Goal: Information Seeking & Learning: Learn about a topic

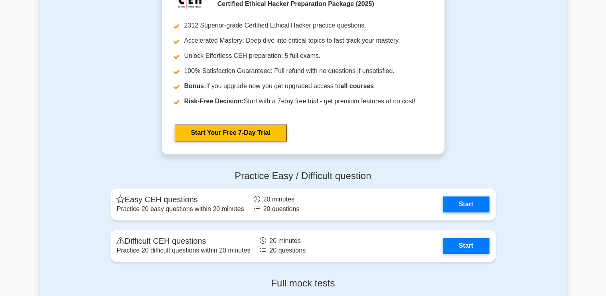
scroll to position [1564, 0]
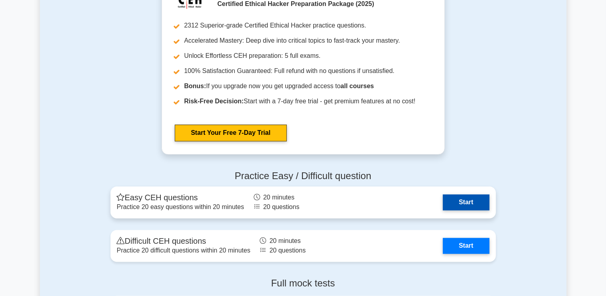
click at [459, 198] on link "Start" at bounding box center [466, 202] width 46 height 16
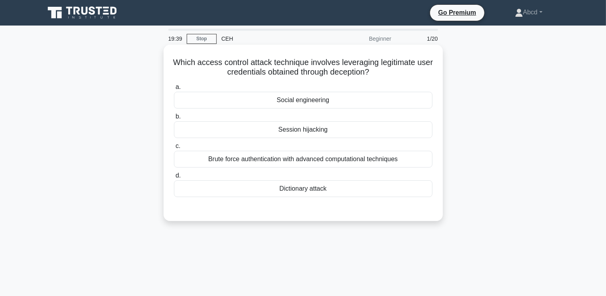
click at [301, 101] on div "Social engineering" at bounding box center [303, 100] width 259 height 17
click at [174, 90] on input "a. Social engineering" at bounding box center [174, 87] width 0 height 5
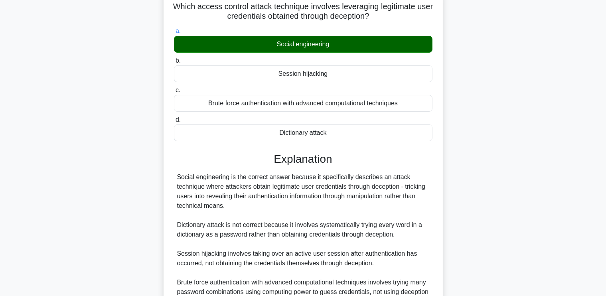
scroll to position [138, 0]
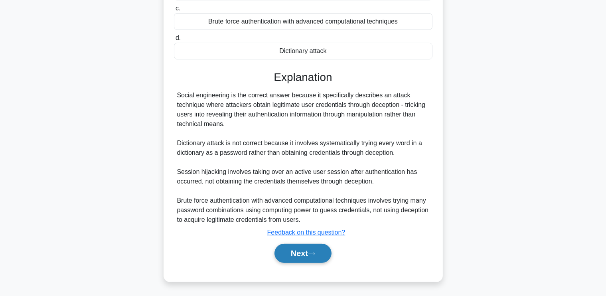
click at [306, 254] on button "Next" at bounding box center [303, 253] width 57 height 19
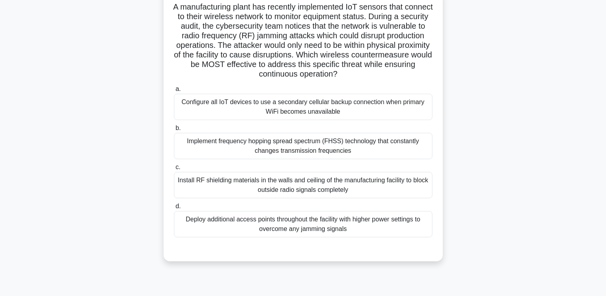
scroll to position [67, 0]
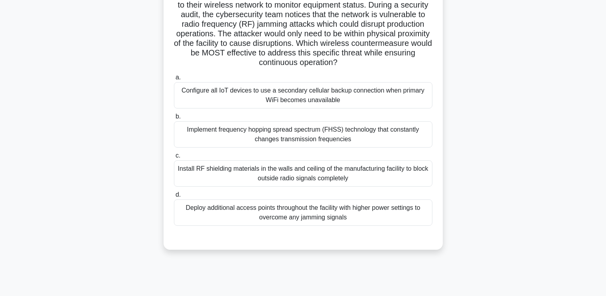
click at [345, 133] on div "Implement frequency hopping spread spectrum (FHSS) technology that constantly c…" at bounding box center [303, 134] width 259 height 26
click at [174, 119] on input "b. Implement frequency hopping spread spectrum (FHSS) technology that constantl…" at bounding box center [174, 116] width 0 height 5
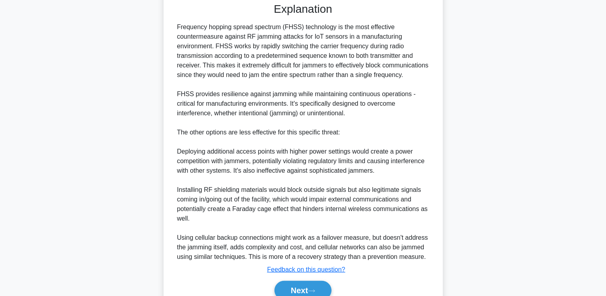
scroll to position [339, 0]
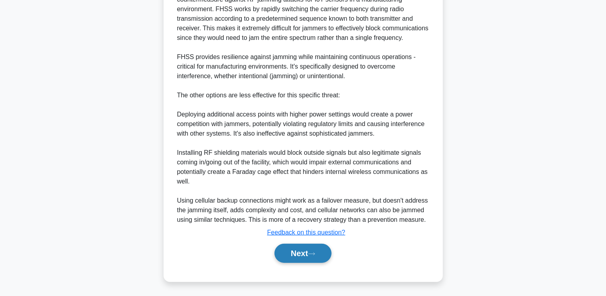
click at [287, 250] on button "Next" at bounding box center [303, 253] width 57 height 19
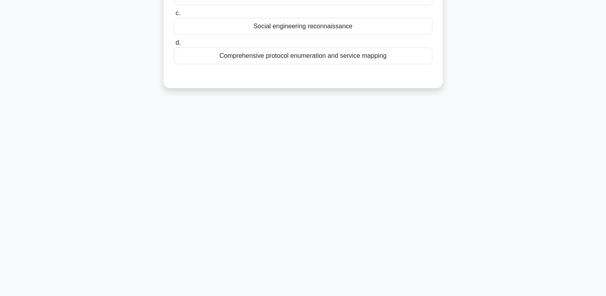
scroll to position [0, 0]
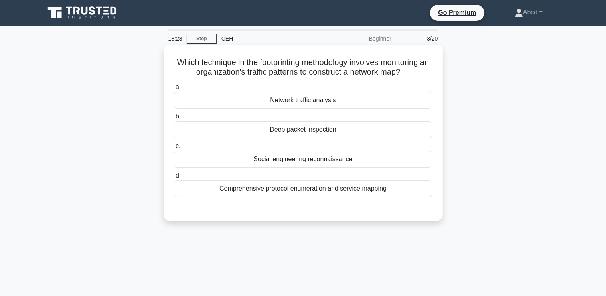
click at [279, 186] on div "Comprehensive protocol enumeration and service mapping" at bounding box center [303, 188] width 259 height 17
click at [174, 178] on input "d. Comprehensive protocol enumeration and service mapping" at bounding box center [174, 175] width 0 height 5
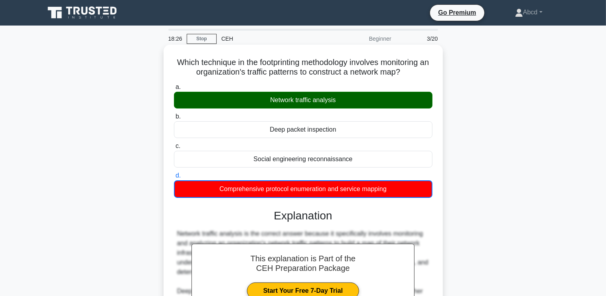
scroll to position [167, 0]
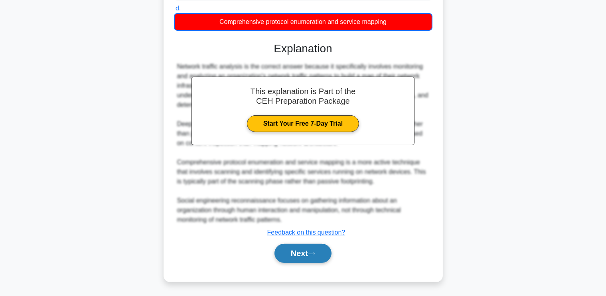
click at [302, 248] on button "Next" at bounding box center [303, 253] width 57 height 19
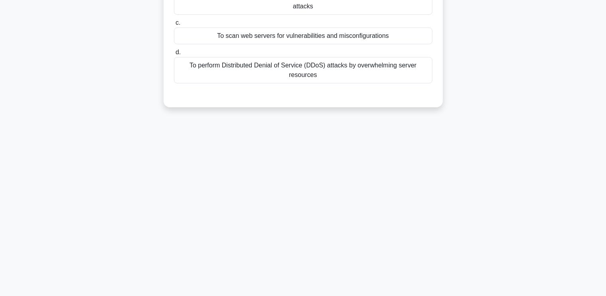
scroll to position [0, 0]
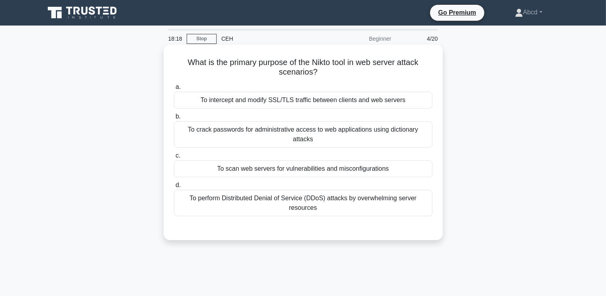
click at [249, 160] on div "To scan web servers for vulnerabilities and misconfigurations" at bounding box center [303, 168] width 259 height 17
click at [174, 158] on input "c. To scan web servers for vulnerabilities and misconfigurations" at bounding box center [174, 155] width 0 height 5
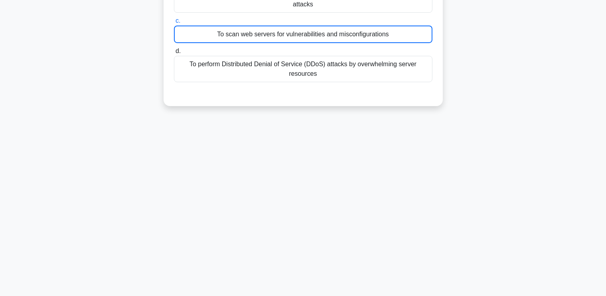
scroll to position [243, 0]
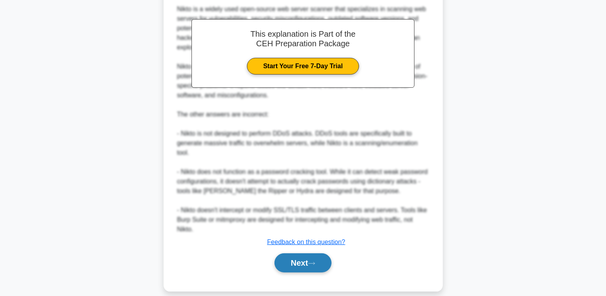
click at [300, 255] on button "Next" at bounding box center [303, 262] width 57 height 19
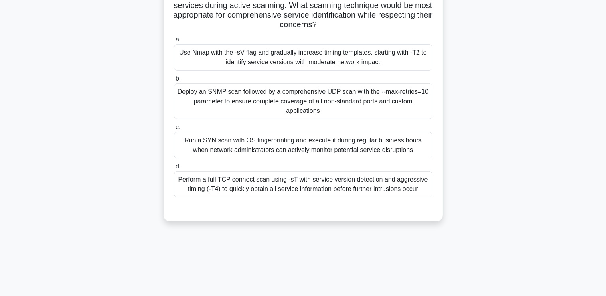
scroll to position [135, 0]
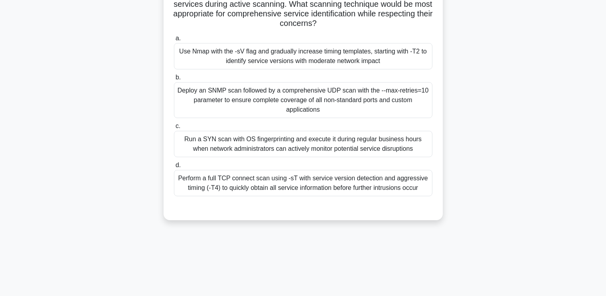
click at [267, 183] on div "Perform a full TCP connect scan using -sT with service version detection and ag…" at bounding box center [303, 183] width 259 height 26
click at [174, 168] on input "d. Perform a full TCP connect scan using -sT with service version detection and…" at bounding box center [174, 165] width 0 height 5
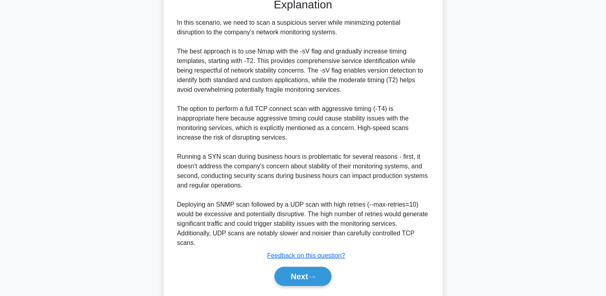
scroll to position [368, 0]
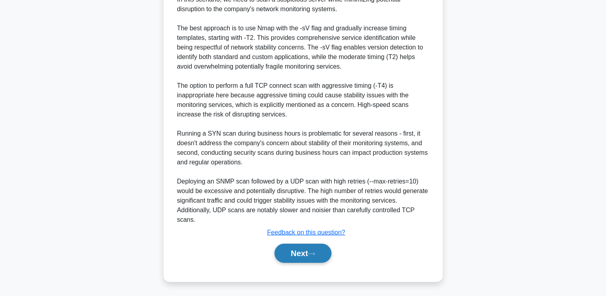
click at [287, 261] on button "Next" at bounding box center [303, 253] width 57 height 19
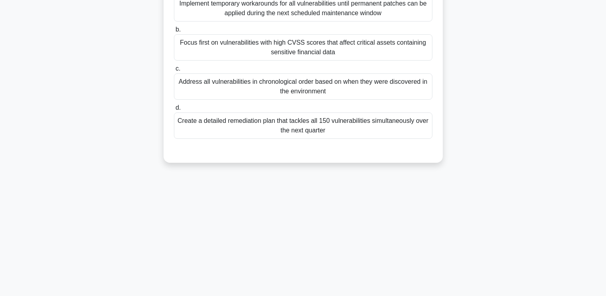
scroll to position [0, 0]
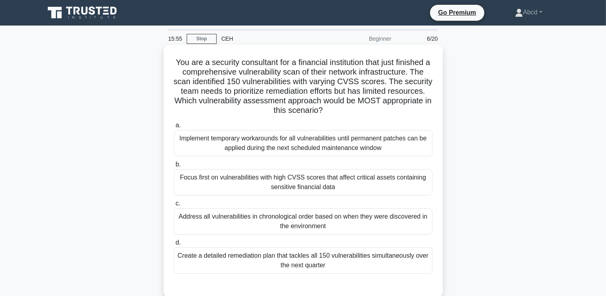
click at [318, 180] on div "Focus first on vulnerabilities with high CVSS scores that affect critical asset…" at bounding box center [303, 182] width 259 height 26
click at [174, 167] on input "b. Focus first on vulnerabilities with high CVSS scores that affect critical as…" at bounding box center [174, 164] width 0 height 5
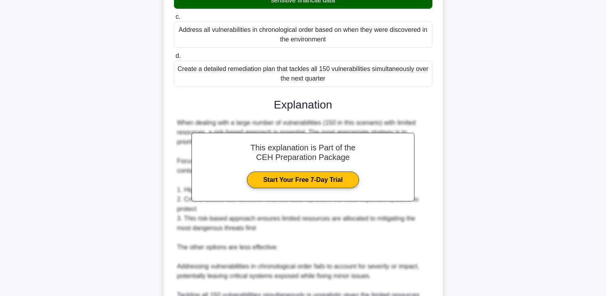
scroll to position [310, 0]
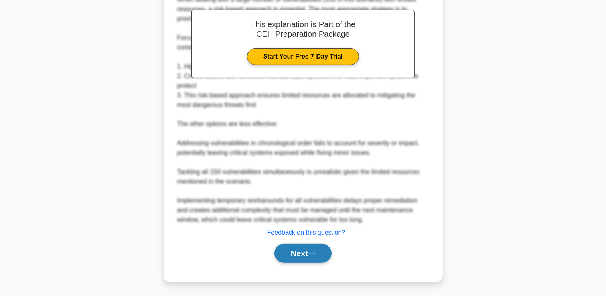
click at [295, 249] on button "Next" at bounding box center [303, 253] width 57 height 19
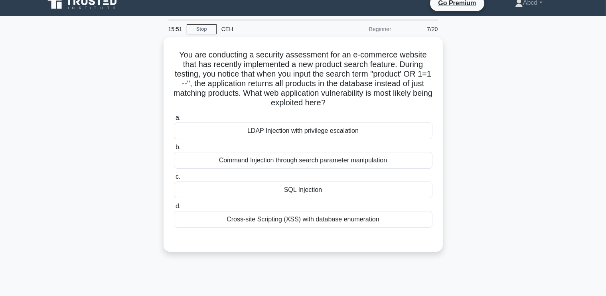
scroll to position [0, 0]
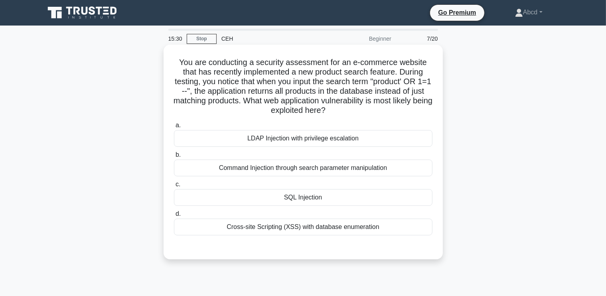
click at [343, 196] on div "SQL Injection" at bounding box center [303, 197] width 259 height 17
click at [174, 187] on input "c. SQL Injection" at bounding box center [174, 184] width 0 height 5
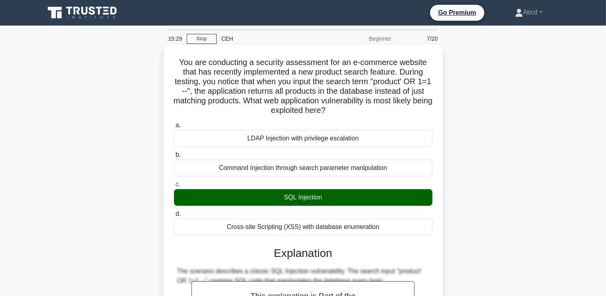
scroll to position [214, 0]
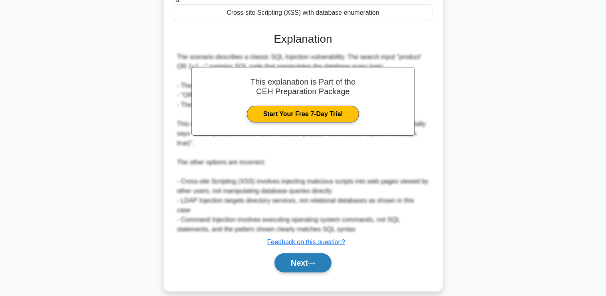
click at [294, 256] on button "Next" at bounding box center [303, 262] width 57 height 19
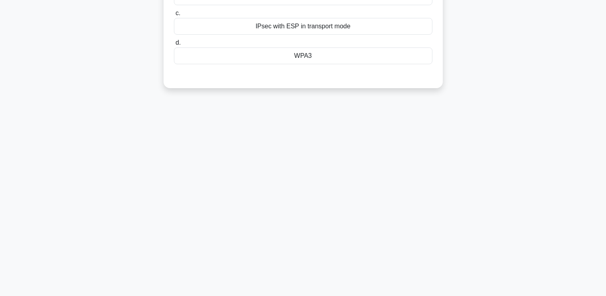
scroll to position [0, 0]
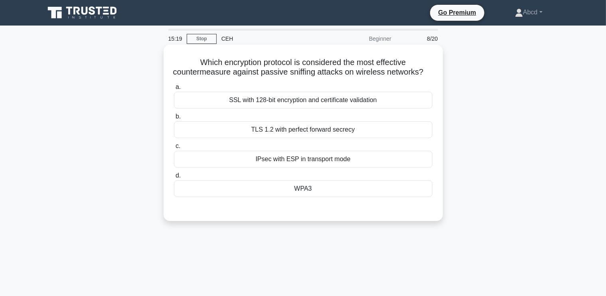
click at [345, 197] on div "WPA3" at bounding box center [303, 188] width 259 height 17
click at [174, 178] on input "d. WPA3" at bounding box center [174, 175] width 0 height 5
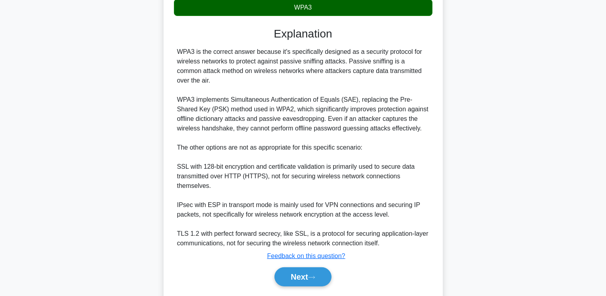
scroll to position [214, 0]
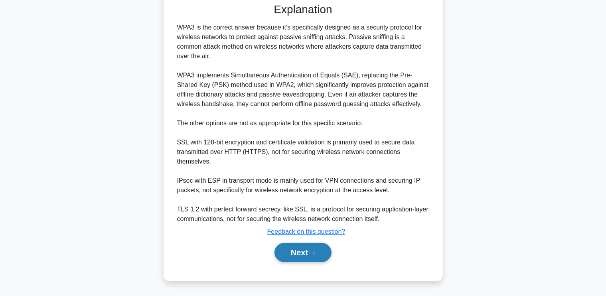
click at [301, 252] on button "Next" at bounding box center [303, 252] width 57 height 19
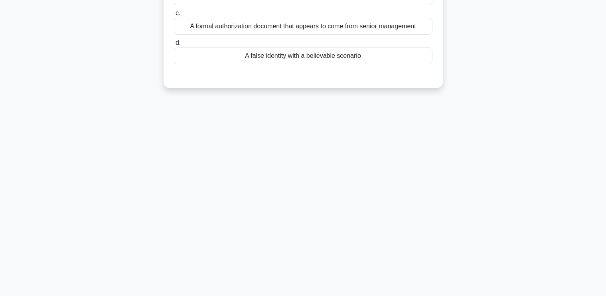
scroll to position [0, 0]
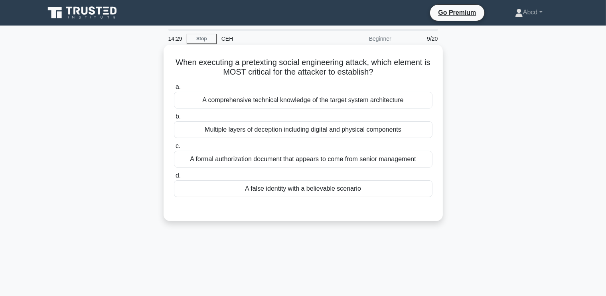
click at [340, 153] on div "A formal authorization document that appears to come from senior management" at bounding box center [303, 159] width 259 height 17
click at [174, 149] on input "c. A formal authorization document that appears to come from senior management" at bounding box center [174, 146] width 0 height 5
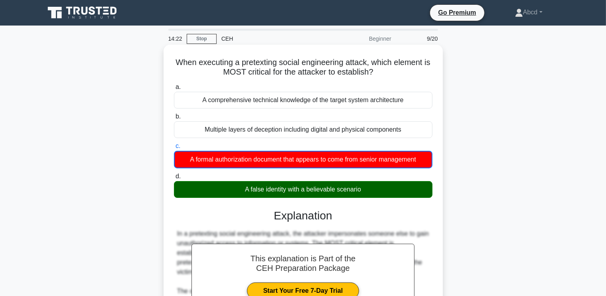
drag, startPoint x: 178, startPoint y: 59, endPoint x: 364, endPoint y: 191, distance: 227.6
click at [364, 191] on div "When executing a pretexting social engineering attack, which element is MOST cr…" at bounding box center [303, 266] width 273 height 436
copy div "When executing a pretexting social engineering attack, which element is MOST cr…"
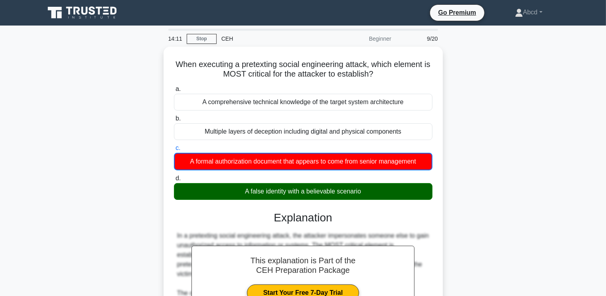
click at [140, 138] on div "When executing a pretexting social engineering attack, which element is MOST cr…" at bounding box center [303, 273] width 527 height 452
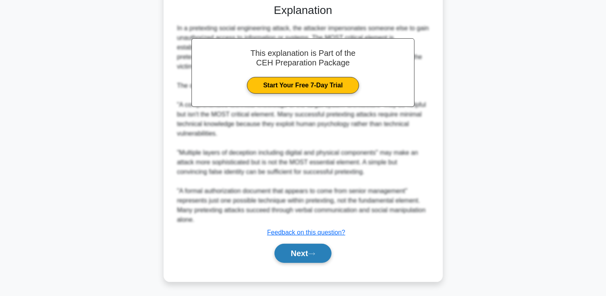
click at [298, 255] on button "Next" at bounding box center [303, 253] width 57 height 19
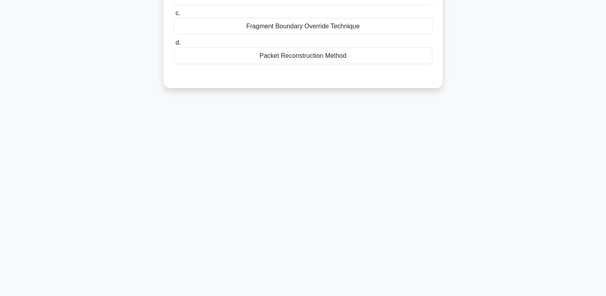
scroll to position [0, 0]
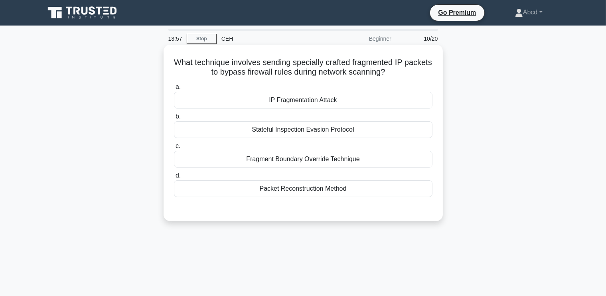
click at [324, 103] on div "IP Fragmentation Attack" at bounding box center [303, 100] width 259 height 17
click at [174, 90] on input "a. IP Fragmentation Attack" at bounding box center [174, 87] width 0 height 5
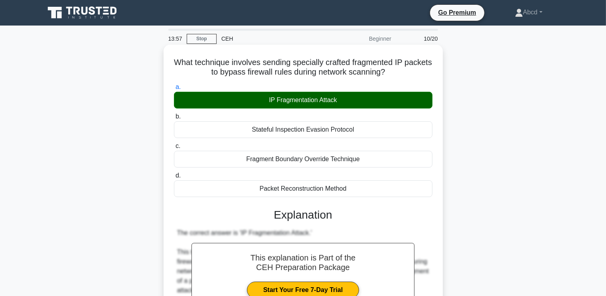
scroll to position [176, 0]
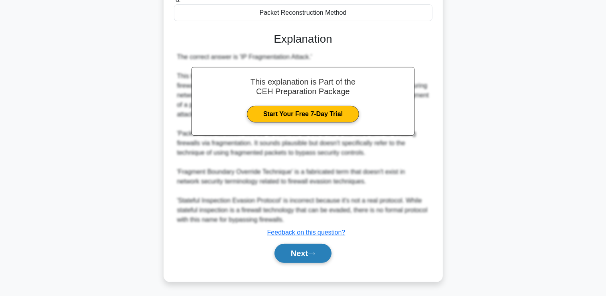
click at [293, 251] on button "Next" at bounding box center [303, 253] width 57 height 19
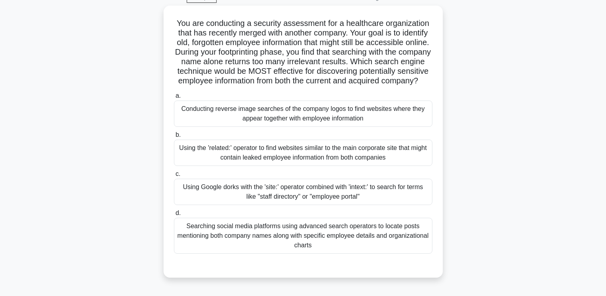
scroll to position [42, 0]
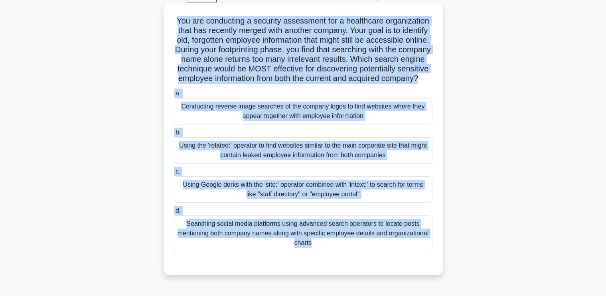
drag, startPoint x: 170, startPoint y: 20, endPoint x: 351, endPoint y: 276, distance: 313.6
click at [351, 272] on div "You are conducting a security assessment for a healthcare organization that has…" at bounding box center [303, 139] width 273 height 266
copy div "You are conducting a security assessment for a healthcare organization that has…"
click at [253, 196] on div "Using Google dorks with the 'site:' operator combined with 'intext:' to search …" at bounding box center [303, 189] width 259 height 26
click at [174, 174] on input "c. Using Google dorks with the 'site:' operator combined with 'intext:' to sear…" at bounding box center [174, 171] width 0 height 5
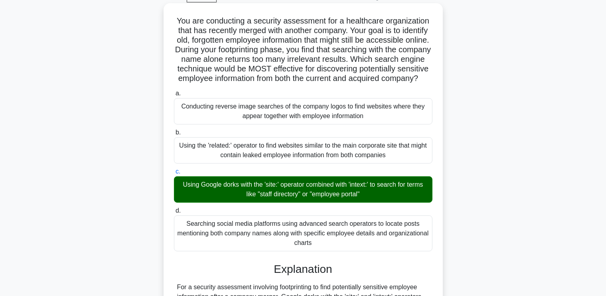
scroll to position [281, 0]
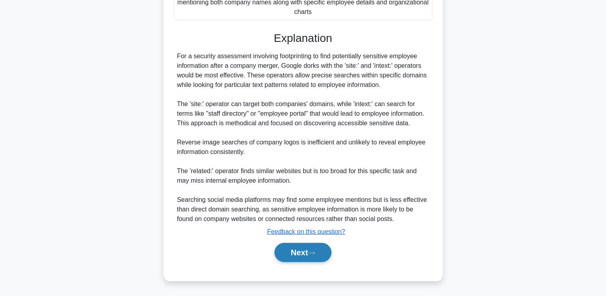
click at [293, 258] on button "Next" at bounding box center [303, 252] width 57 height 19
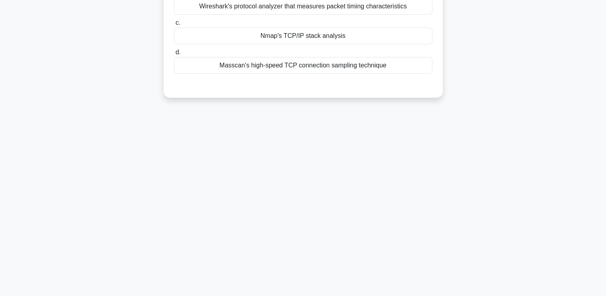
scroll to position [0, 0]
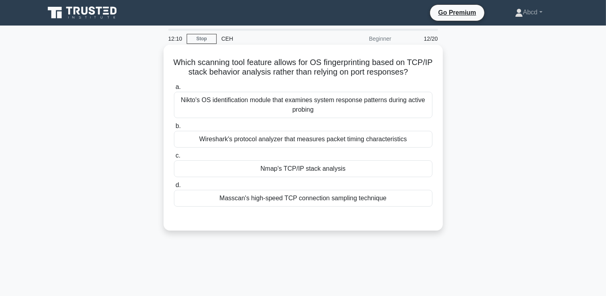
click at [388, 148] on div "Wireshark's protocol analyzer that measures packet timing characteristics" at bounding box center [303, 139] width 259 height 17
click at [174, 129] on input "b. Wireshark's protocol analyzer that measures packet timing characteristics" at bounding box center [174, 126] width 0 height 5
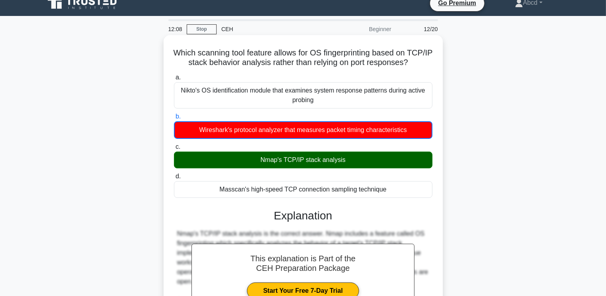
scroll to position [10, 0]
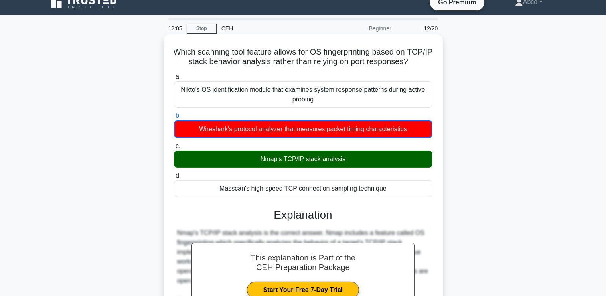
drag, startPoint x: 181, startPoint y: 49, endPoint x: 402, endPoint y: 199, distance: 267.2
click at [402, 199] on div "Which scanning tool feature allows for OS fingerprinting based on TCP/IP stack …" at bounding box center [303, 246] width 273 height 417
copy div "Which scanning tool feature allows for OS fingerprinting based on TCP/IP stack …"
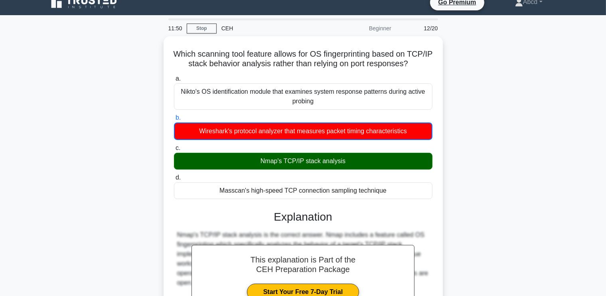
click at [109, 119] on div "Which scanning tool feature allows for OS fingerprinting based on TCP/IP stack …" at bounding box center [303, 252] width 527 height 433
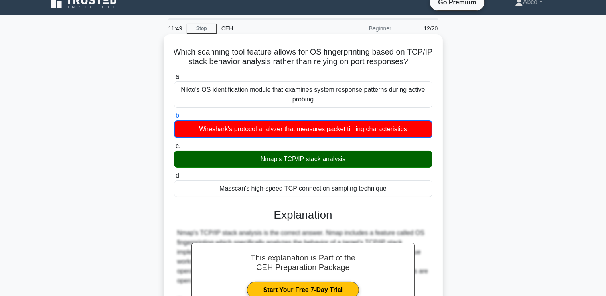
scroll to position [186, 0]
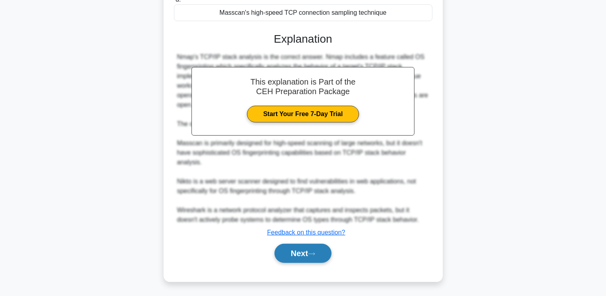
click at [299, 251] on button "Next" at bounding box center [303, 253] width 57 height 19
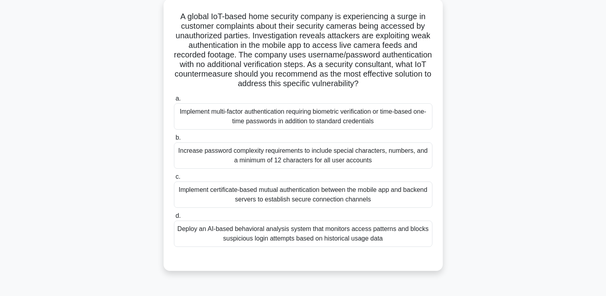
scroll to position [49, 0]
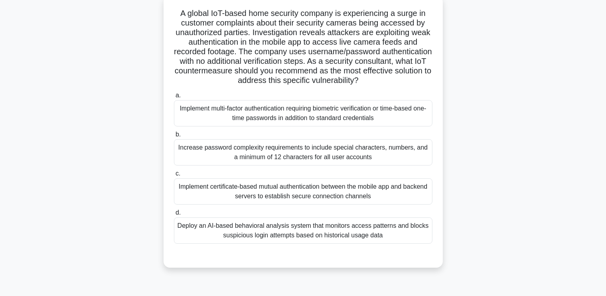
click at [372, 117] on div "Implement multi-factor authentication requiring biometric verification or time-…" at bounding box center [303, 113] width 259 height 26
click at [174, 98] on input "a. Implement multi-factor authentication requiring biometric verification or ti…" at bounding box center [174, 95] width 0 height 5
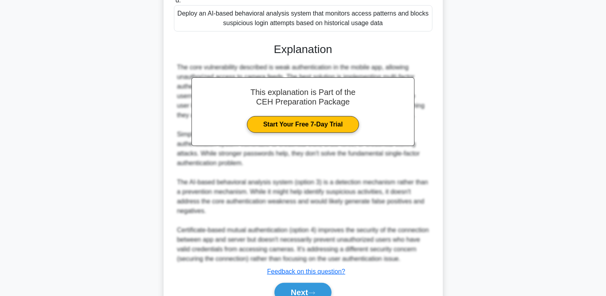
scroll to position [301, 0]
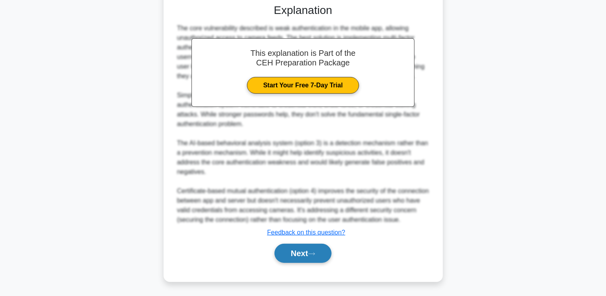
click at [310, 255] on button "Next" at bounding box center [303, 253] width 57 height 19
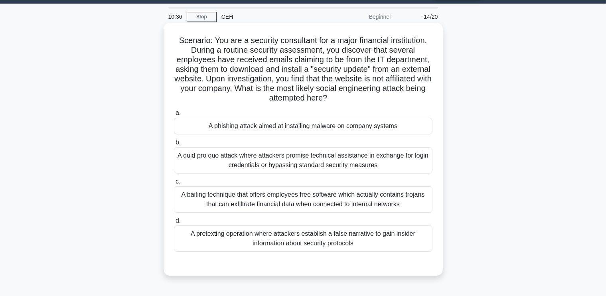
scroll to position [24, 0]
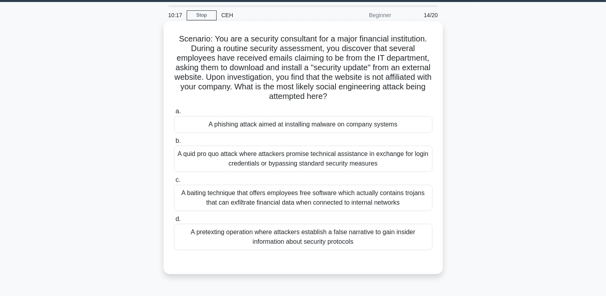
click at [302, 124] on div "A phishing attack aimed at installing malware on company systems" at bounding box center [303, 124] width 259 height 17
click at [174, 114] on input "a. A phishing attack aimed at installing malware on company systems" at bounding box center [174, 111] width 0 height 5
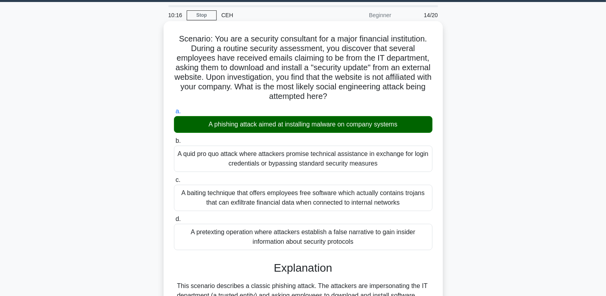
scroll to position [281, 0]
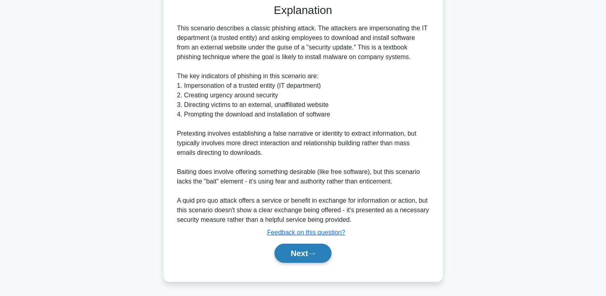
click at [308, 252] on button "Next" at bounding box center [303, 253] width 57 height 19
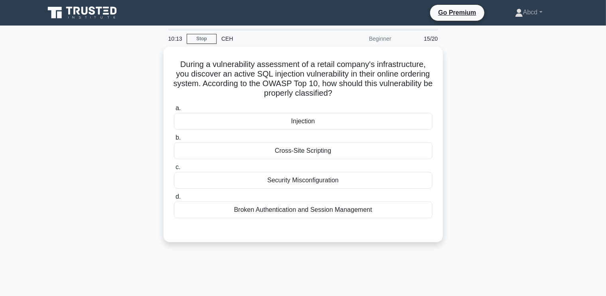
scroll to position [0, 0]
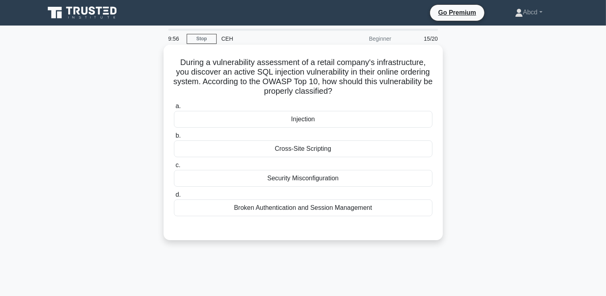
click at [331, 121] on div "Injection" at bounding box center [303, 119] width 259 height 17
click at [174, 109] on input "a. Injection" at bounding box center [174, 106] width 0 height 5
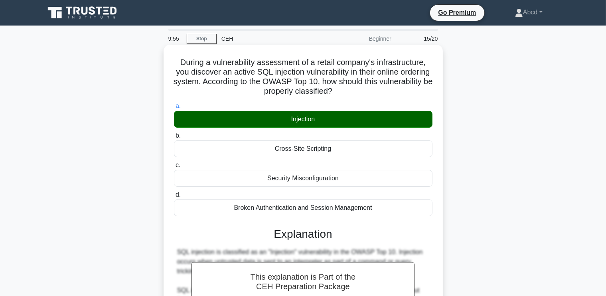
scroll to position [195, 0]
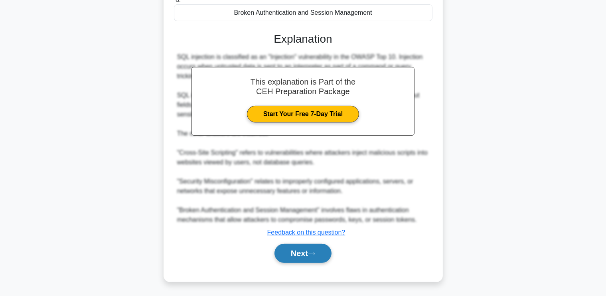
click at [281, 253] on button "Next" at bounding box center [303, 253] width 57 height 19
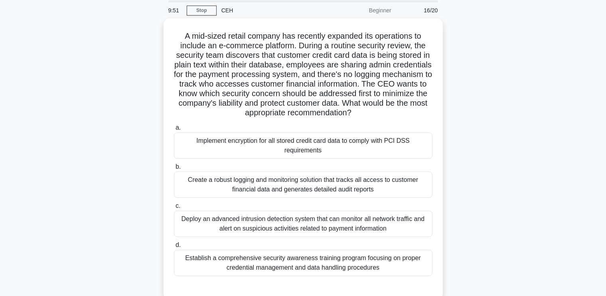
scroll to position [30, 0]
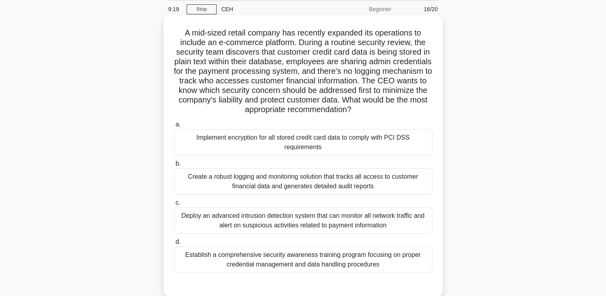
click at [358, 137] on div "Implement encryption for all stored credit card data to comply with PCI DSS req…" at bounding box center [303, 142] width 259 height 26
click at [174, 127] on input "a. Implement encryption for all stored credit card data to comply with PCI DSS …" at bounding box center [174, 124] width 0 height 5
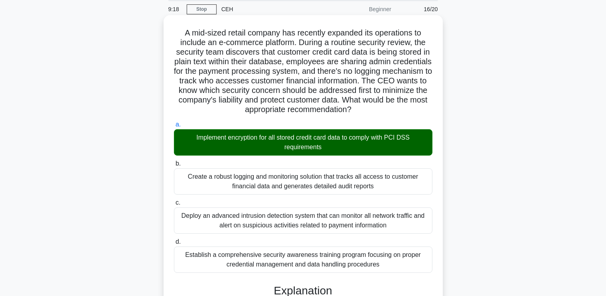
scroll to position [425, 0]
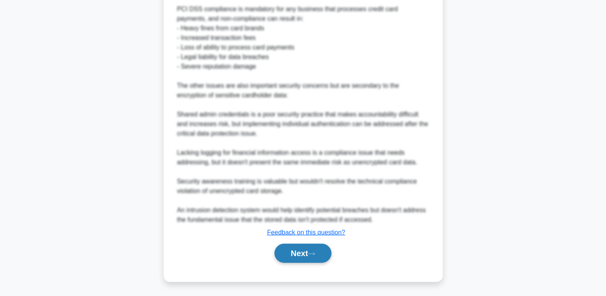
click at [296, 249] on button "Next" at bounding box center [303, 253] width 57 height 19
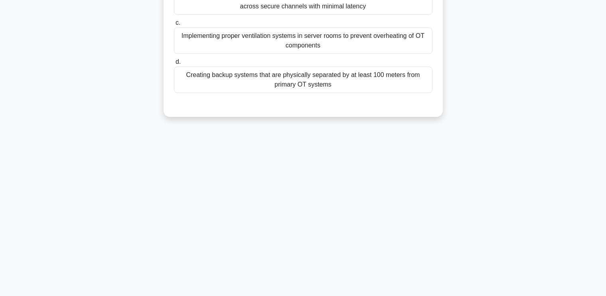
scroll to position [0, 0]
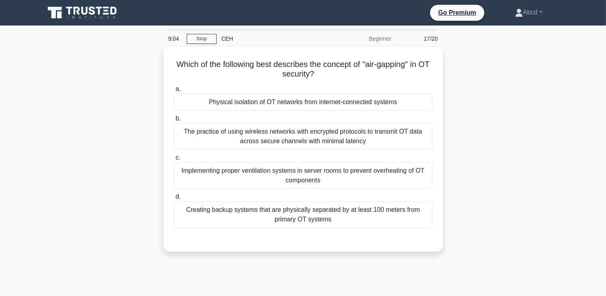
click at [316, 132] on div "The practice of using wireless networks with encrypted protocols to transmit OT…" at bounding box center [303, 136] width 259 height 26
click at [174, 121] on input "b. The practice of using wireless networks with encrypted protocols to transmit…" at bounding box center [174, 118] width 0 height 5
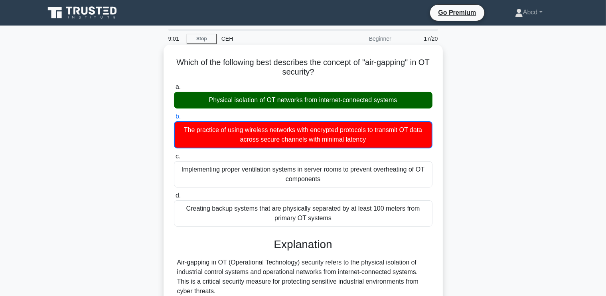
drag, startPoint x: 177, startPoint y: 57, endPoint x: 364, endPoint y: 220, distance: 247.8
click at [364, 220] on div "Which of the following best describes the concept of "air-gapping" in OT securi…" at bounding box center [303, 275] width 273 height 455
copy div "Which of the following best describes the concept of "air-gapping" in OT securi…"
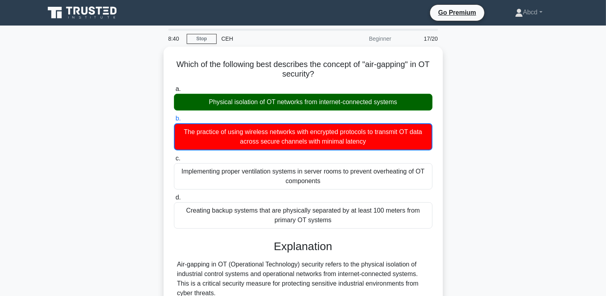
click at [119, 189] on div "Which of the following best describes the concept of "air-gapping" in OT securi…" at bounding box center [303, 282] width 527 height 471
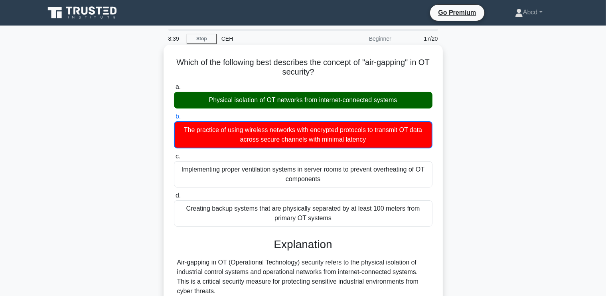
scroll to position [225, 0]
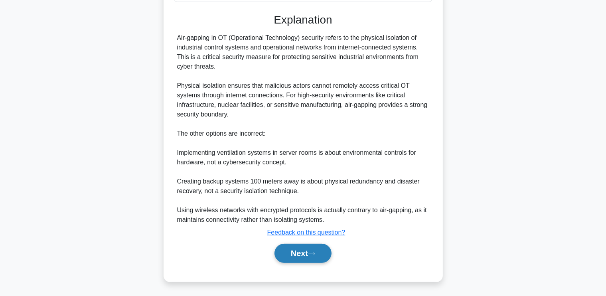
click at [303, 250] on button "Next" at bounding box center [303, 253] width 57 height 19
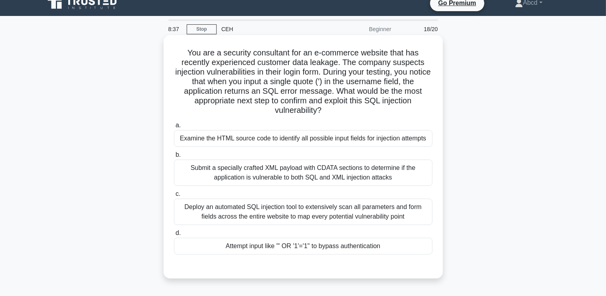
scroll to position [9, 0]
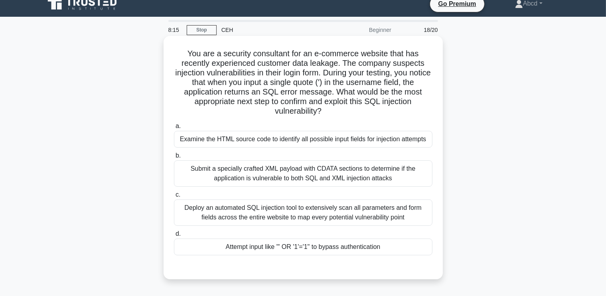
click at [363, 246] on div "Attempt input like "' OR '1'='1" to bypass authentication" at bounding box center [303, 247] width 259 height 17
click at [174, 237] on input "d. Attempt input like "' OR '1'='1" to bypass authentication" at bounding box center [174, 233] width 0 height 5
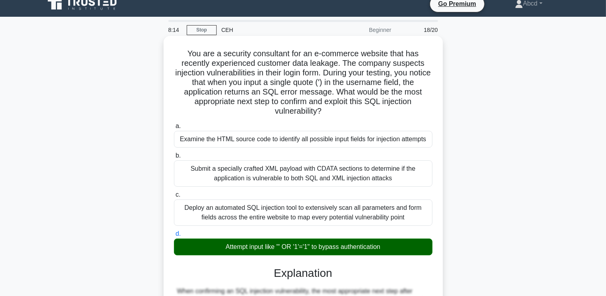
scroll to position [253, 0]
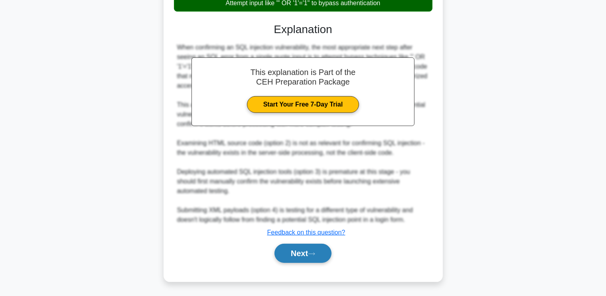
click at [305, 250] on button "Next" at bounding box center [303, 253] width 57 height 19
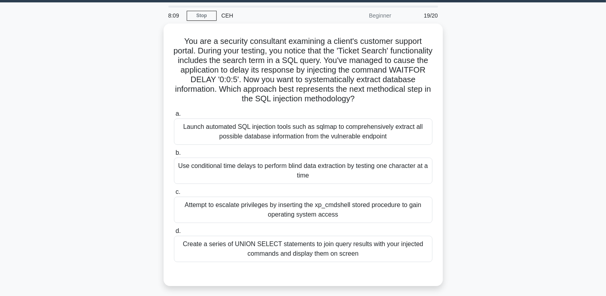
scroll to position [40, 0]
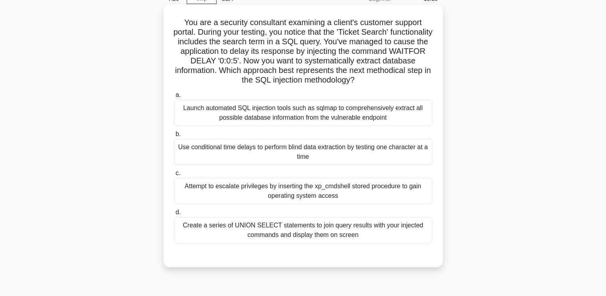
click at [366, 160] on div "Use conditional time delays to perform blind data extraction by testing one cha…" at bounding box center [303, 152] width 259 height 26
click at [174, 137] on input "b. Use conditional time delays to perform blind data extraction by testing one …" at bounding box center [174, 134] width 0 height 5
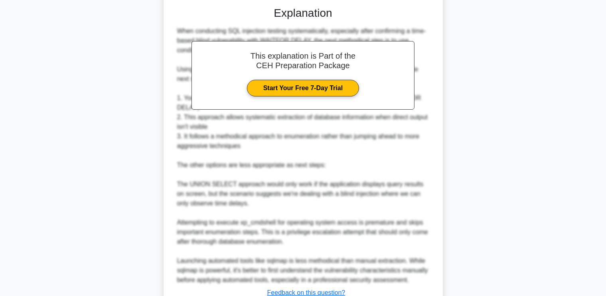
scroll to position [348, 0]
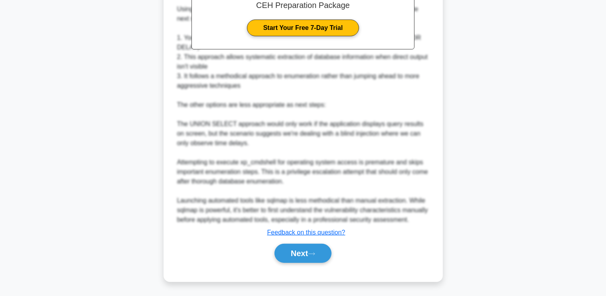
click at [287, 263] on div "Next" at bounding box center [303, 254] width 259 height 26
click at [288, 257] on button "Next" at bounding box center [303, 253] width 57 height 19
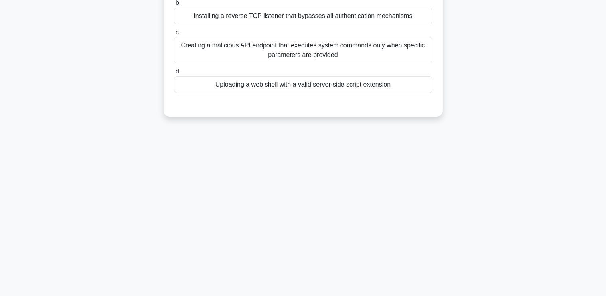
scroll to position [0, 0]
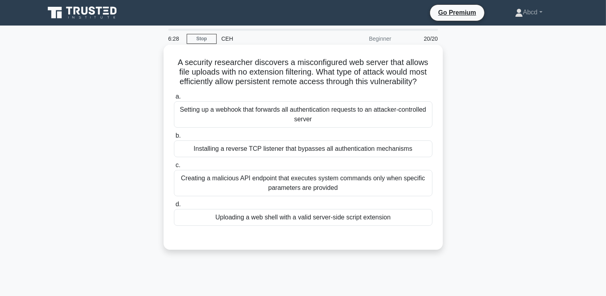
click at [335, 150] on div "Installing a reverse TCP listener that bypasses all authentication mechanisms" at bounding box center [303, 148] width 259 height 17
click at [174, 138] on input "b. Installing a reverse TCP listener that bypasses all authentication mechanisms" at bounding box center [174, 135] width 0 height 5
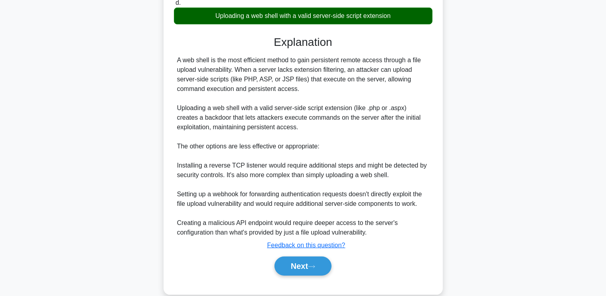
scroll to position [215, 0]
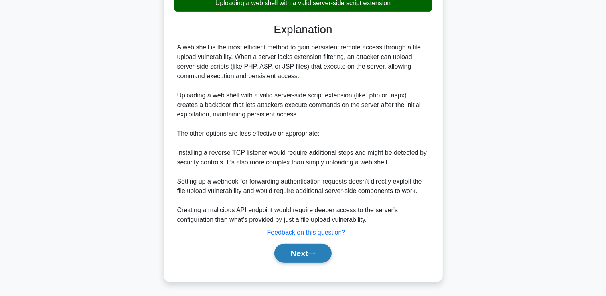
click at [308, 245] on button "Next" at bounding box center [303, 253] width 57 height 19
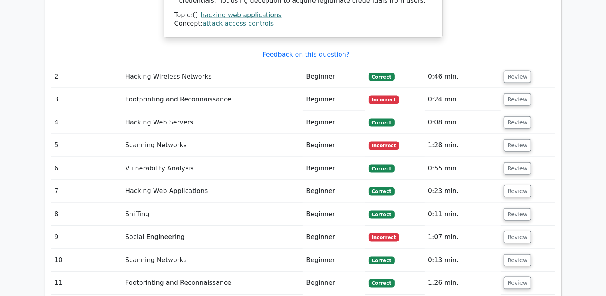
scroll to position [1095, 0]
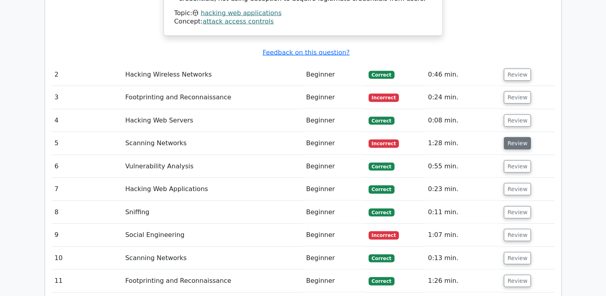
click at [506, 137] on button "Review" at bounding box center [517, 143] width 27 height 12
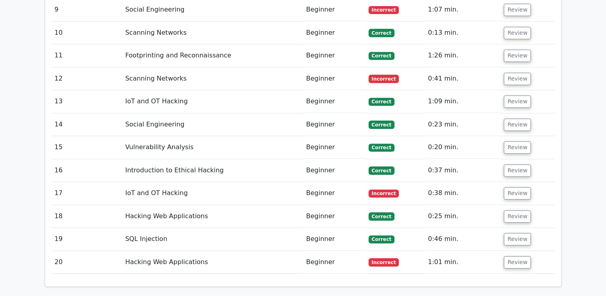
scroll to position [2200, 0]
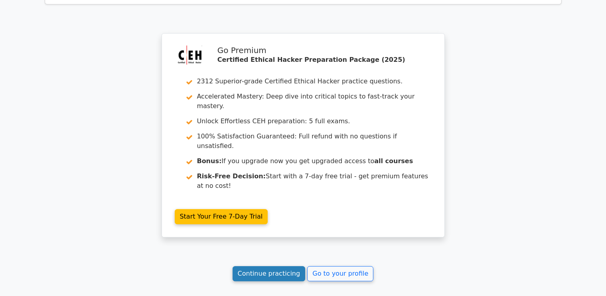
click at [284, 266] on link "Continue practicing" at bounding box center [269, 273] width 73 height 15
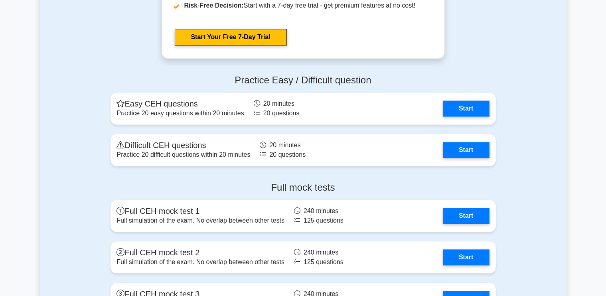
scroll to position [1748, 0]
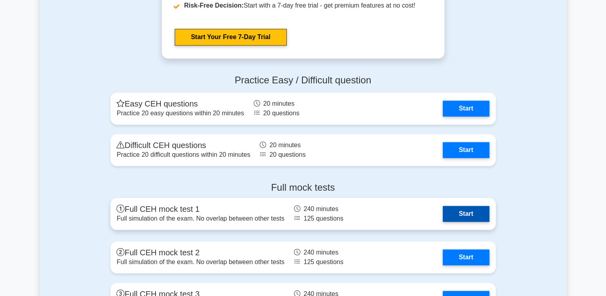
click at [452, 216] on link "Start" at bounding box center [466, 214] width 46 height 16
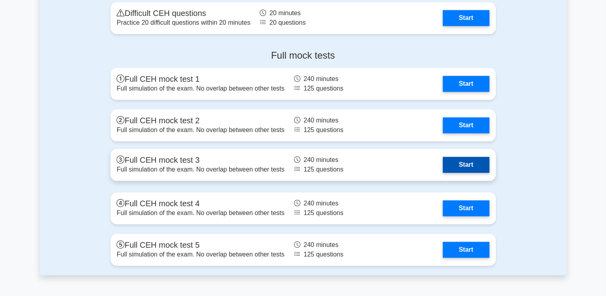
scroll to position [1880, 0]
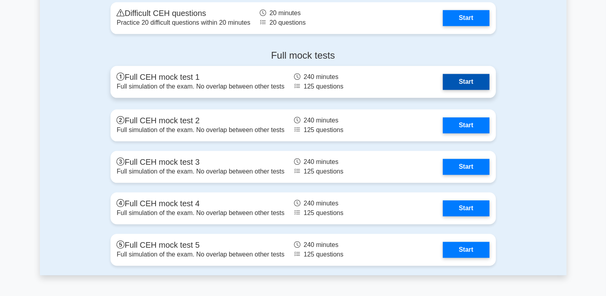
click at [453, 79] on link "Start" at bounding box center [466, 82] width 46 height 16
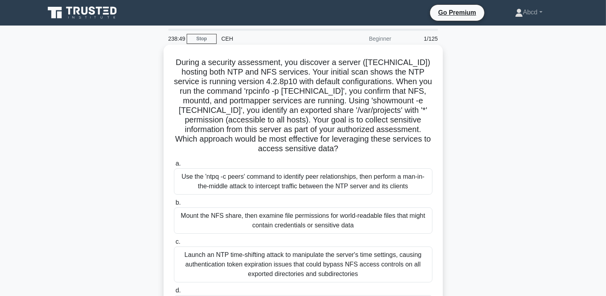
drag, startPoint x: 326, startPoint y: 254, endPoint x: 172, endPoint y: 63, distance: 245.2
click at [172, 63] on div "During a security assessment, you discover a server ([TECHNICAL_ID]) hosting bo…" at bounding box center [303, 200] width 273 height 304
copy div "During a security assessment, you discover a server ([TECHNICAL_ID]) hosting bo…"
click at [309, 222] on div "Mount the NFS share, then examine file permissions for world-readable files tha…" at bounding box center [303, 221] width 259 height 26
click at [174, 206] on input "b. Mount the NFS share, then examine file permissions for world-readable files …" at bounding box center [174, 202] width 0 height 5
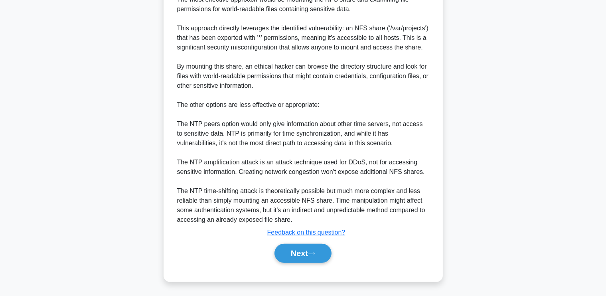
scroll to position [367, 0]
click at [305, 255] on button "Next" at bounding box center [303, 253] width 57 height 19
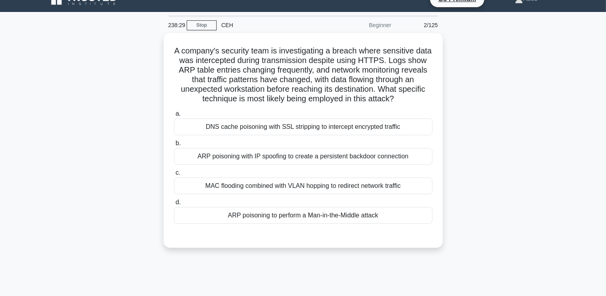
scroll to position [14, 0]
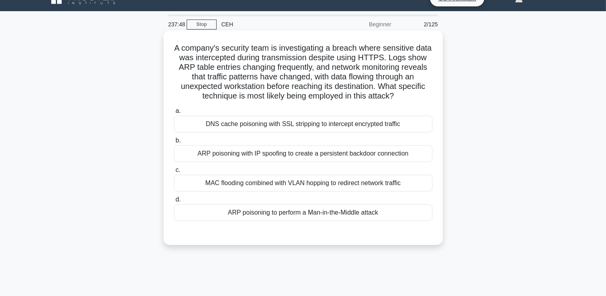
click at [313, 150] on div "ARP poisoning with IP spoofing to create a persistent backdoor connection" at bounding box center [303, 153] width 259 height 17
click at [174, 143] on input "b. ARP poisoning with IP spoofing to create a persistent backdoor connection" at bounding box center [174, 140] width 0 height 5
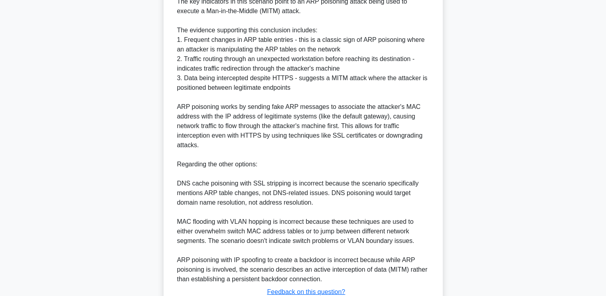
scroll to position [330, 0]
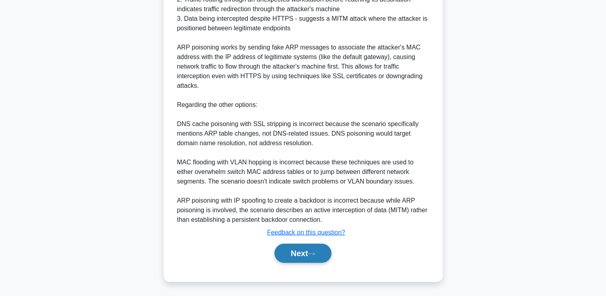
click at [289, 249] on button "Next" at bounding box center [303, 253] width 57 height 19
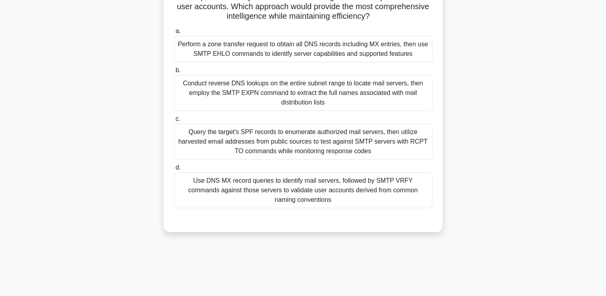
scroll to position [125, 0]
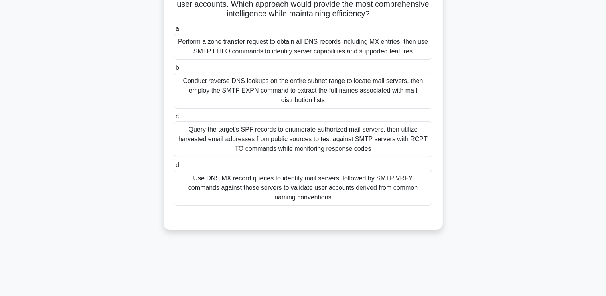
click at [378, 196] on div "Use DNS MX record queries to identify mail servers, followed by SMTP VRFY comma…" at bounding box center [303, 188] width 259 height 36
click at [174, 168] on input "d. Use DNS MX record queries to identify mail servers, followed by SMTP VRFY co…" at bounding box center [174, 165] width 0 height 5
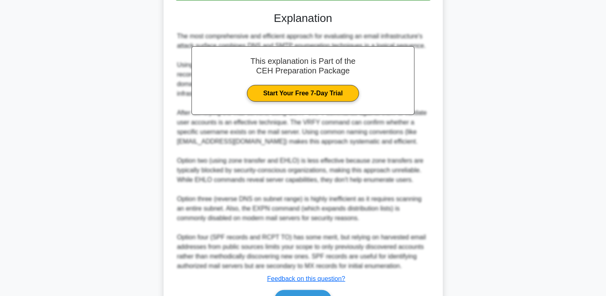
scroll to position [377, 0]
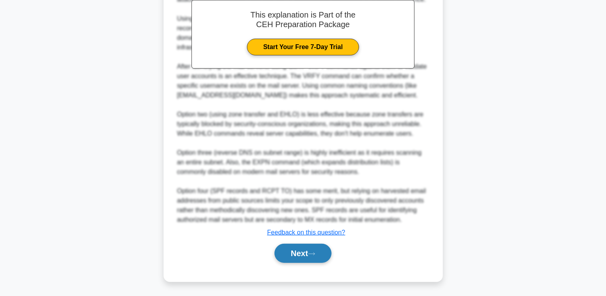
click at [294, 251] on button "Next" at bounding box center [303, 253] width 57 height 19
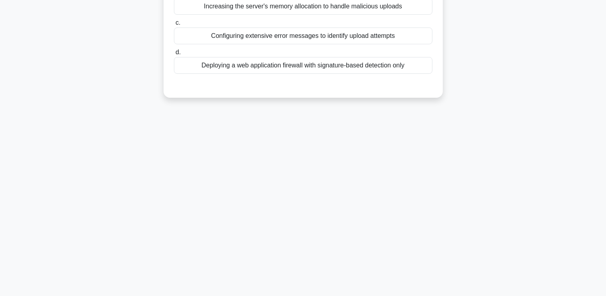
scroll to position [0, 0]
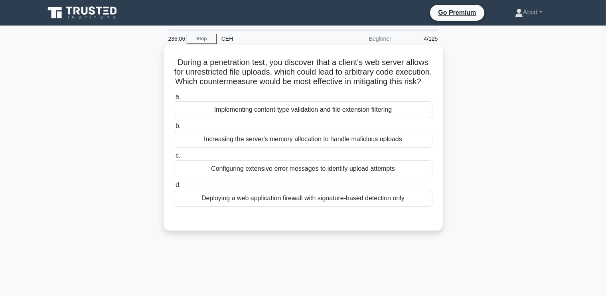
click at [378, 204] on div "Deploying a web application firewall with signature-based detection only" at bounding box center [303, 198] width 259 height 17
click at [174, 188] on input "d. Deploying a web application firewall with signature-based detection only" at bounding box center [174, 185] width 0 height 5
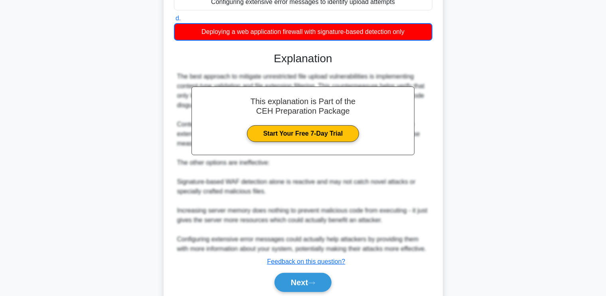
scroll to position [206, 0]
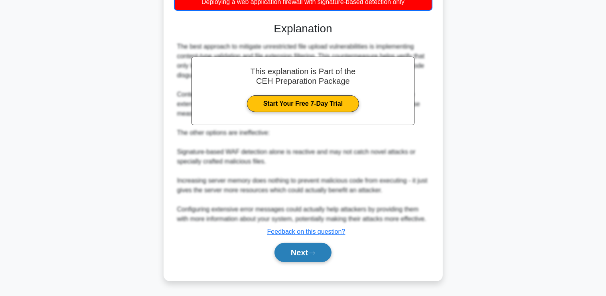
click at [291, 253] on button "Next" at bounding box center [303, 252] width 57 height 19
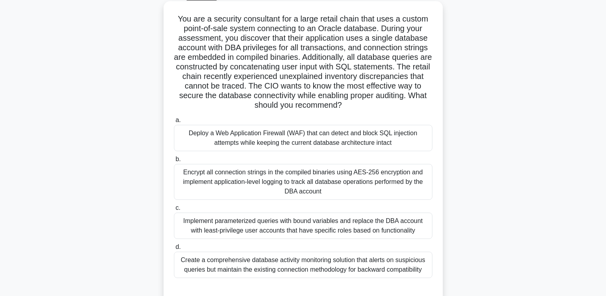
scroll to position [43, 0]
drag, startPoint x: 174, startPoint y: 17, endPoint x: 429, endPoint y: 269, distance: 358.4
click at [429, 269] on div "You are a security consultant for a large retail chain that uses a custom point…" at bounding box center [303, 152] width 273 height 295
copy div "You are a security consultant for a large retail chain that uses a custom point…"
click at [241, 224] on div "Implement parameterized queries with bound variables and replace the DBA accoun…" at bounding box center [303, 226] width 259 height 26
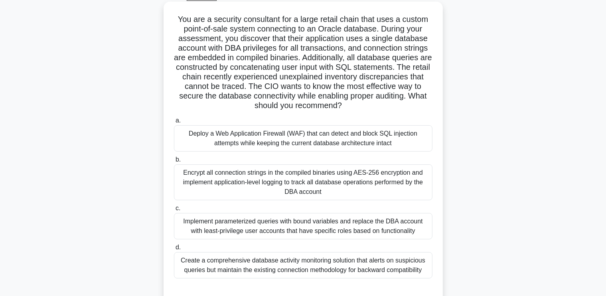
click at [174, 211] on input "c. Implement parameterized queries with bound variables and replace the DBA acc…" at bounding box center [174, 208] width 0 height 5
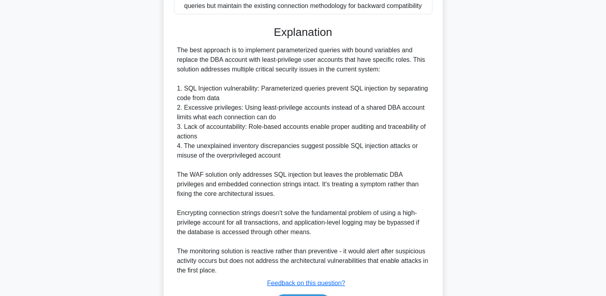
scroll to position [358, 0]
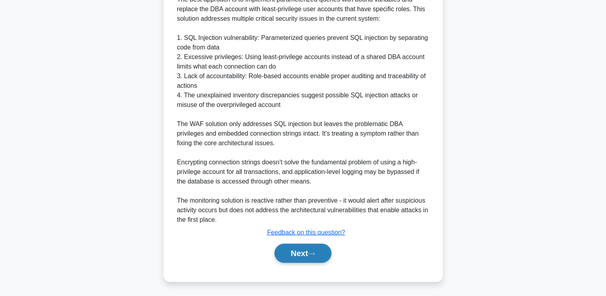
click at [295, 255] on button "Next" at bounding box center [303, 253] width 57 height 19
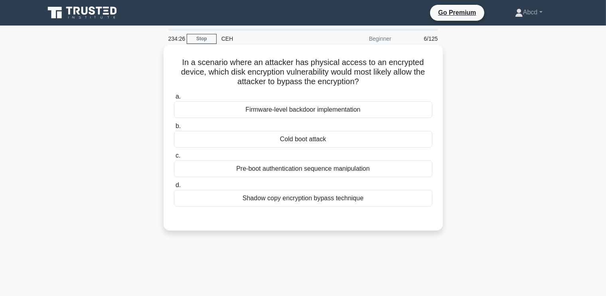
drag, startPoint x: 175, startPoint y: 60, endPoint x: 393, endPoint y: 202, distance: 259.7
click at [393, 202] on div "In a scenario where an attacker has physical access to an encrypted device, whi…" at bounding box center [303, 138] width 273 height 180
copy div "In a scenario where an attacker has physical access to an encrypted device, whi…"
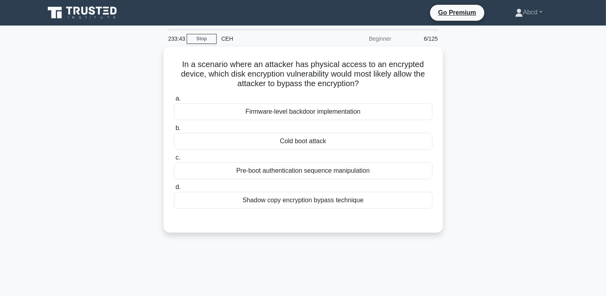
click at [115, 164] on div "In a scenario where an attacker has physical access to an encrypted device, whi…" at bounding box center [303, 145] width 527 height 196
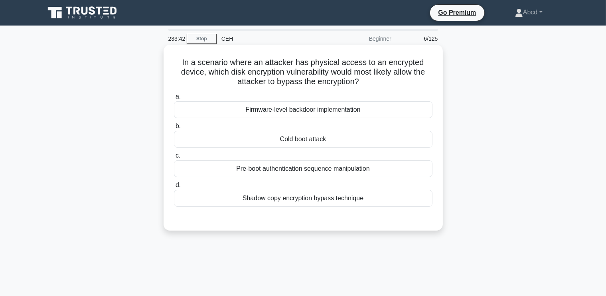
click at [210, 142] on div "Cold boot attack" at bounding box center [303, 139] width 259 height 17
click at [174, 129] on input "b. Cold boot attack" at bounding box center [174, 126] width 0 height 5
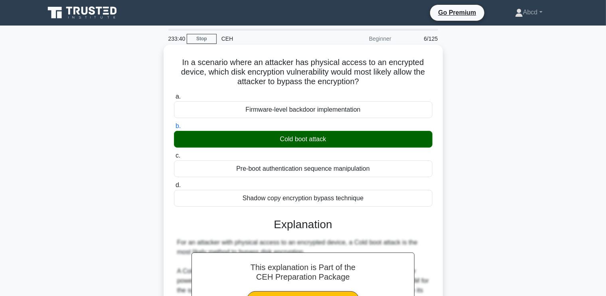
scroll to position [186, 0]
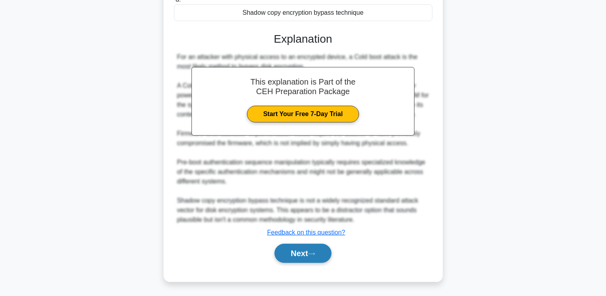
click at [292, 254] on button "Next" at bounding box center [303, 253] width 57 height 19
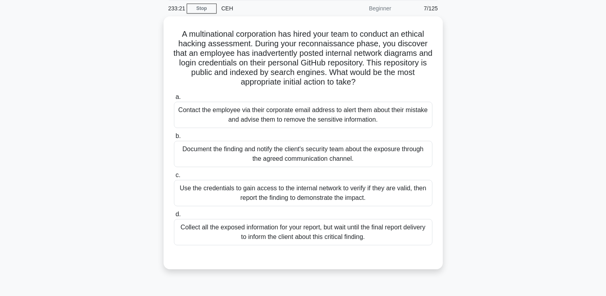
scroll to position [32, 0]
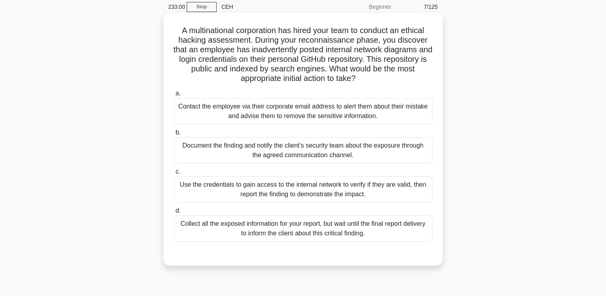
click at [334, 109] on div "Contact the employee via their corporate email address to alert them about thei…" at bounding box center [303, 111] width 259 height 26
click at [174, 96] on input "a. Contact the employee via their corporate email address to alert them about t…" at bounding box center [174, 93] width 0 height 5
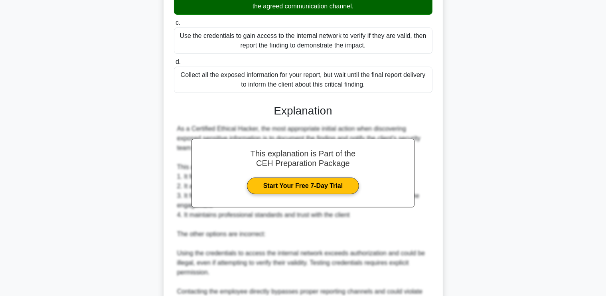
scroll to position [301, 0]
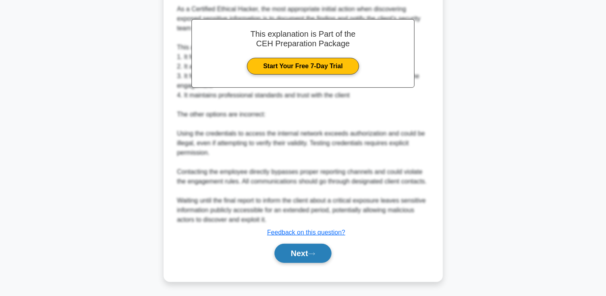
click at [291, 259] on button "Next" at bounding box center [303, 253] width 57 height 19
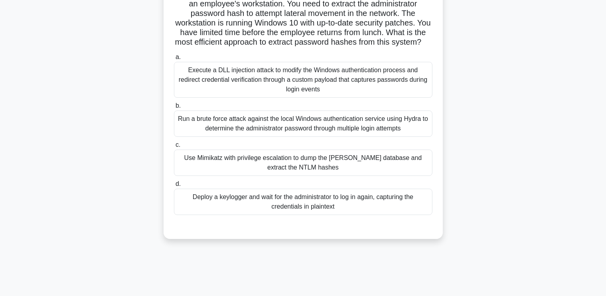
scroll to position [68, 0]
click at [338, 170] on div "Use Mimikatz with privilege escalation to dump the SAM database and extract the…" at bounding box center [303, 163] width 259 height 26
click at [174, 148] on input "c. Use Mimikatz with privilege escalation to dump the SAM database and extract …" at bounding box center [174, 144] width 0 height 5
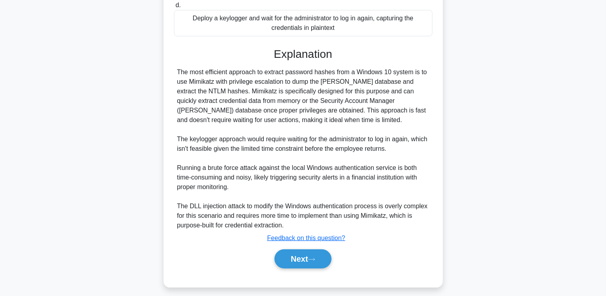
scroll to position [262, 0]
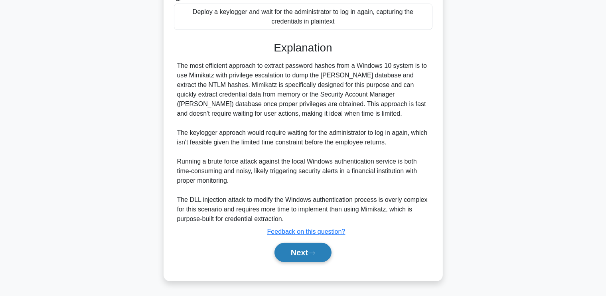
click at [296, 255] on button "Next" at bounding box center [303, 252] width 57 height 19
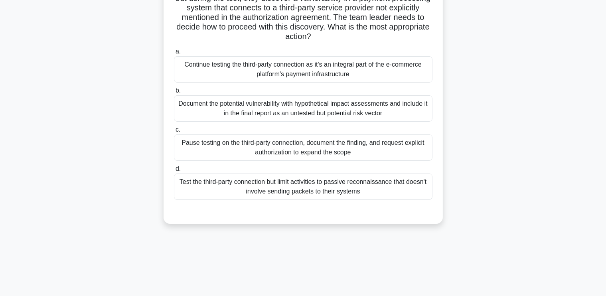
scroll to position [97, 0]
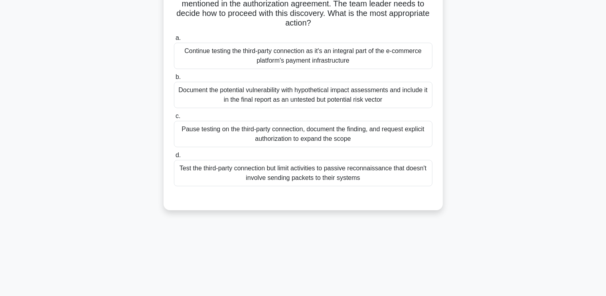
click at [344, 142] on div "Pause testing on the third-party connection, document the finding, and request …" at bounding box center [303, 134] width 259 height 26
click at [174, 119] on input "c. Pause testing on the third-party connection, document the finding, and reque…" at bounding box center [174, 116] width 0 height 5
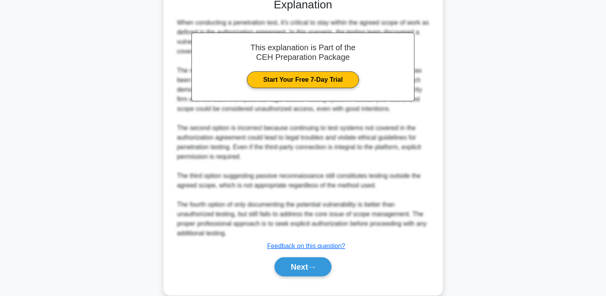
scroll to position [310, 0]
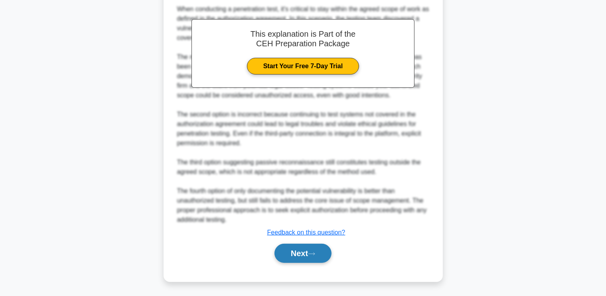
click at [306, 261] on button "Next" at bounding box center [303, 253] width 57 height 19
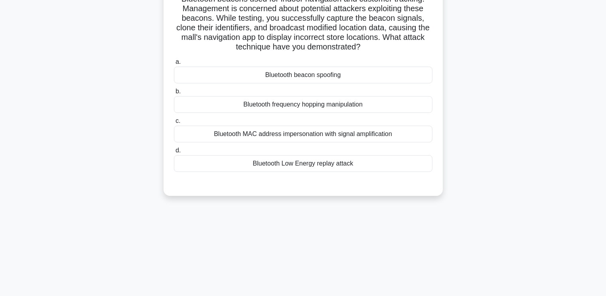
scroll to position [0, 0]
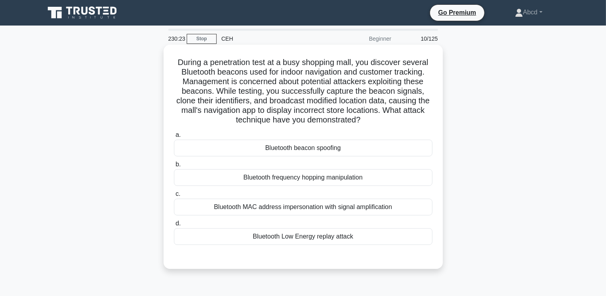
click at [320, 148] on div "Bluetooth beacon spoofing" at bounding box center [303, 148] width 259 height 17
click at [174, 138] on input "a. Bluetooth beacon spoofing" at bounding box center [174, 135] width 0 height 5
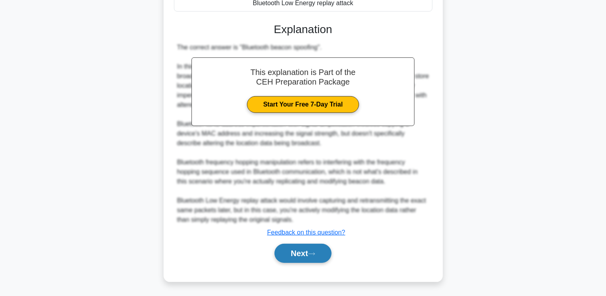
scroll to position [233, 0]
click at [294, 251] on button "Next" at bounding box center [303, 253] width 57 height 19
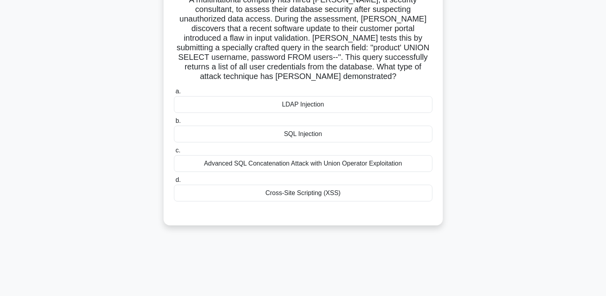
scroll to position [0, 0]
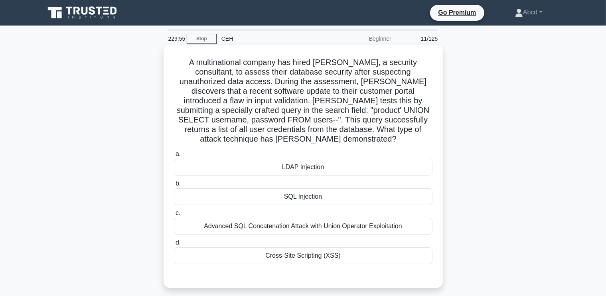
click at [296, 188] on div "SQL Injection" at bounding box center [303, 196] width 259 height 17
click at [174, 186] on input "b. SQL Injection" at bounding box center [174, 183] width 0 height 5
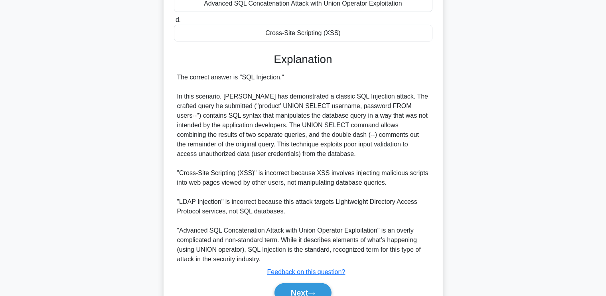
scroll to position [253, 0]
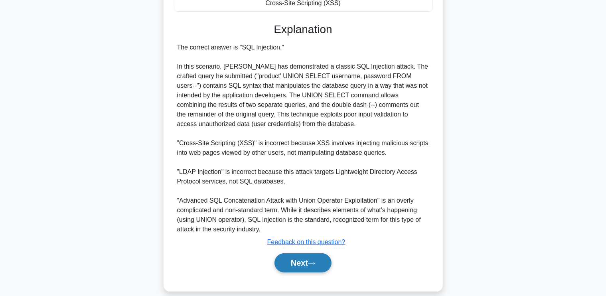
click at [289, 253] on button "Next" at bounding box center [303, 262] width 57 height 19
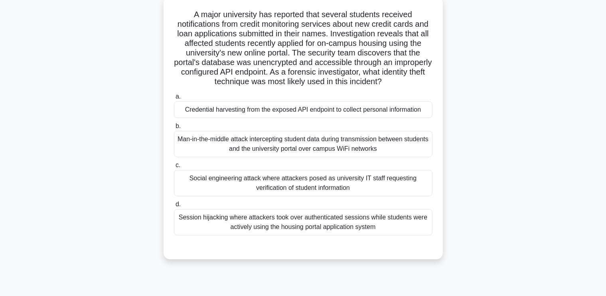
scroll to position [47, 0]
click at [326, 226] on div "Session hijacking where attackers took over authenticated sessions while studen…" at bounding box center [303, 223] width 259 height 26
click at [174, 208] on input "d. Session hijacking where attackers took over authenticated sessions while stu…" at bounding box center [174, 204] width 0 height 5
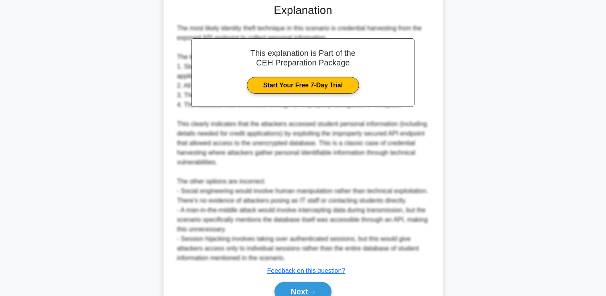
scroll to position [336, 0]
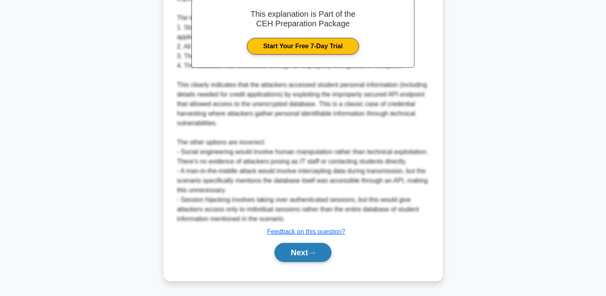
click at [294, 258] on button "Next" at bounding box center [303, 252] width 57 height 19
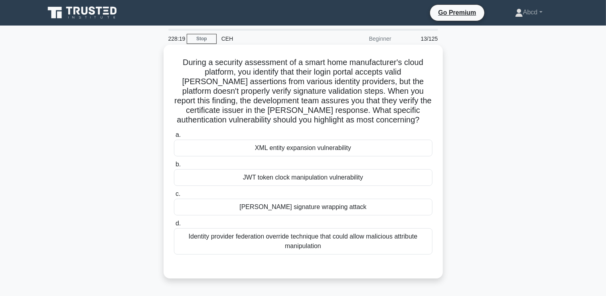
click at [319, 207] on div "SAML signature wrapping attack" at bounding box center [303, 207] width 259 height 17
click at [174, 197] on input "c. SAML signature wrapping attack" at bounding box center [174, 194] width 0 height 5
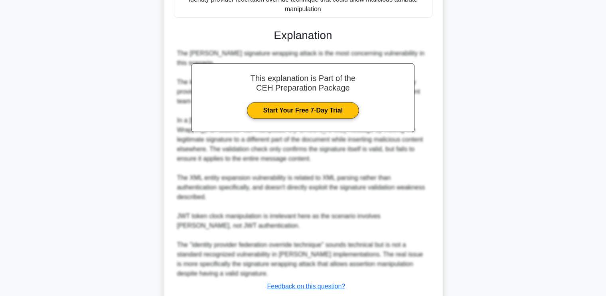
scroll to position [281, 0]
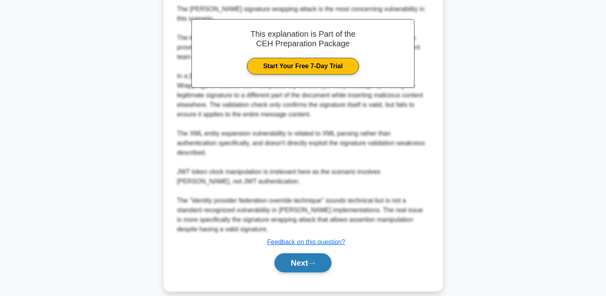
click at [301, 253] on button "Next" at bounding box center [303, 262] width 57 height 19
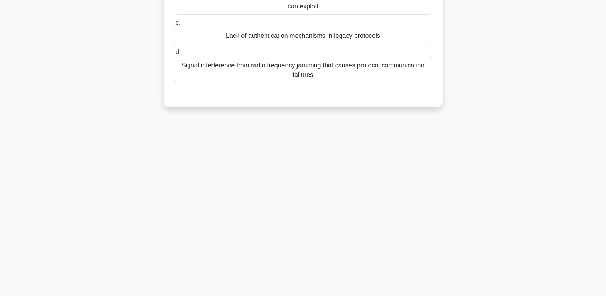
scroll to position [0, 0]
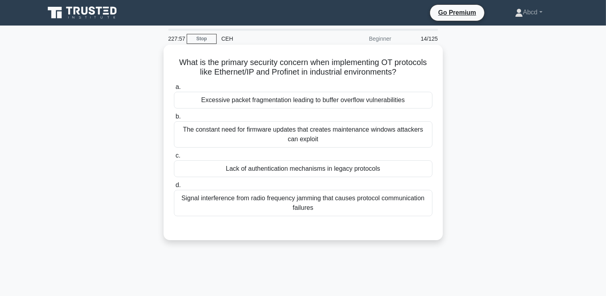
click at [321, 202] on div "Signal interference from radio frequency jamming that causes protocol communica…" at bounding box center [303, 203] width 259 height 26
click at [174, 188] on input "d. Signal interference from radio frequency jamming that causes protocol commun…" at bounding box center [174, 185] width 0 height 5
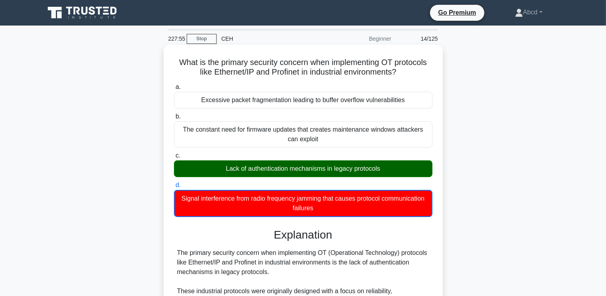
click at [307, 172] on div "Lack of authentication mechanisms in legacy protocols" at bounding box center [303, 168] width 259 height 17
click at [174, 158] on input "c. Lack of authentication mechanisms in legacy protocols" at bounding box center [174, 155] width 0 height 5
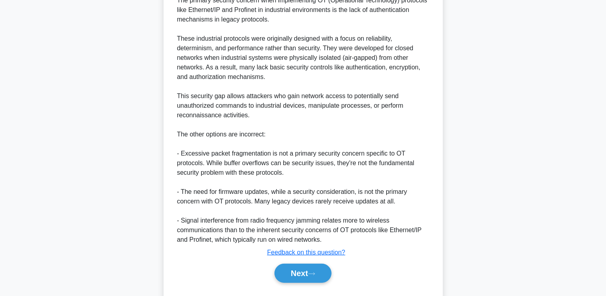
scroll to position [272, 0]
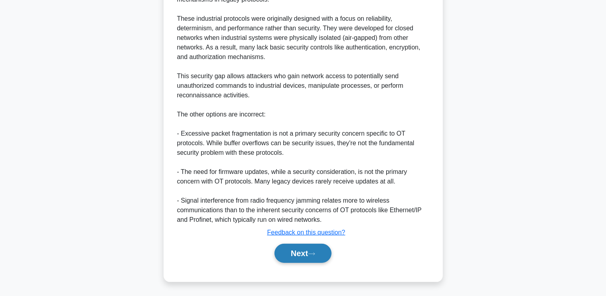
click at [302, 253] on button "Next" at bounding box center [303, 253] width 57 height 19
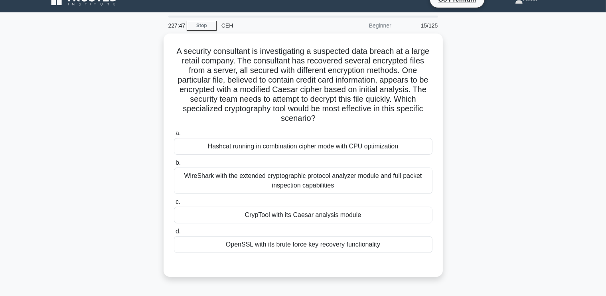
scroll to position [0, 0]
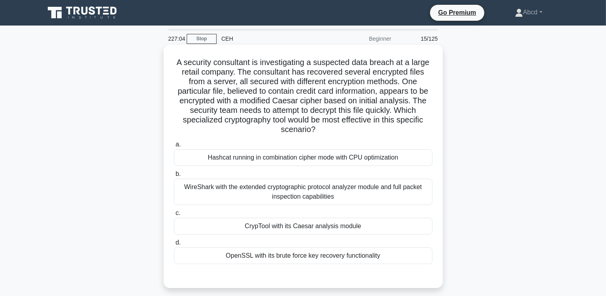
drag, startPoint x: 174, startPoint y: 61, endPoint x: 393, endPoint y: 259, distance: 295.0
click at [393, 259] on div "A security consultant is investigating a suspected data breach at a large retai…" at bounding box center [303, 166] width 273 height 237
copy div "A security consultant is investigating a suspected data breach at a large retai…"
click at [327, 226] on div "CrypTool with its Caesar analysis module" at bounding box center [303, 226] width 259 height 17
click at [174, 216] on input "c. CrypTool with its Caesar analysis module" at bounding box center [174, 213] width 0 height 5
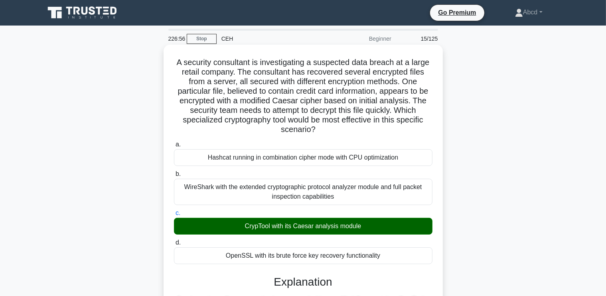
scroll to position [253, 0]
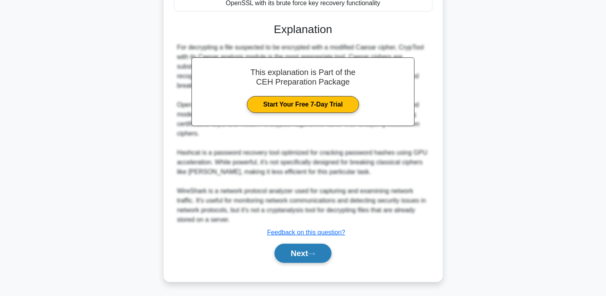
click at [293, 255] on button "Next" at bounding box center [303, 253] width 57 height 19
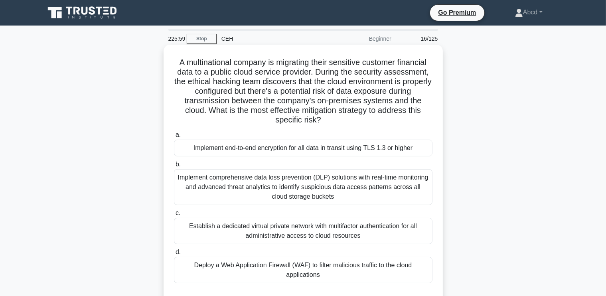
click at [295, 271] on div "Deploy a Web Application Firewall (WAF) to filter malicious traffic to the clou…" at bounding box center [303, 270] width 259 height 26
click at [174, 255] on input "d. Deploy a Web Application Firewall (WAF) to filter malicious traffic to the c…" at bounding box center [174, 252] width 0 height 5
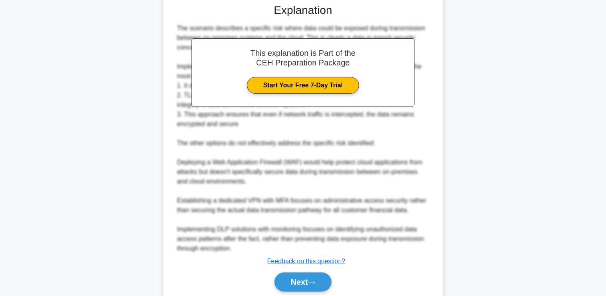
scroll to position [292, 0]
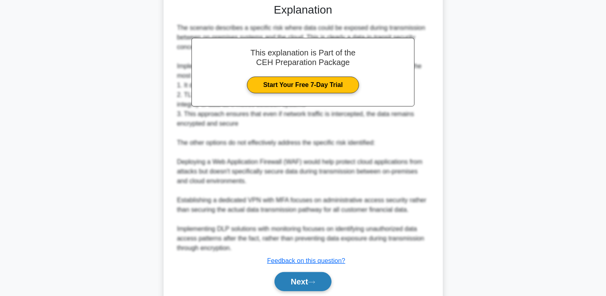
click at [304, 284] on button "Next" at bounding box center [303, 281] width 57 height 19
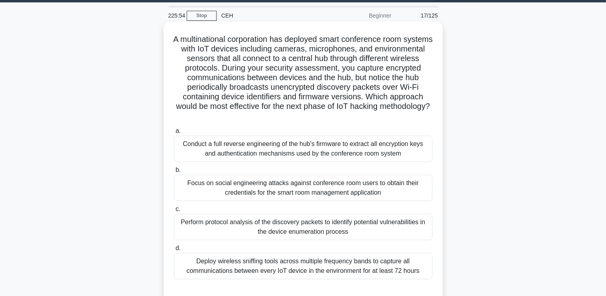
scroll to position [33, 0]
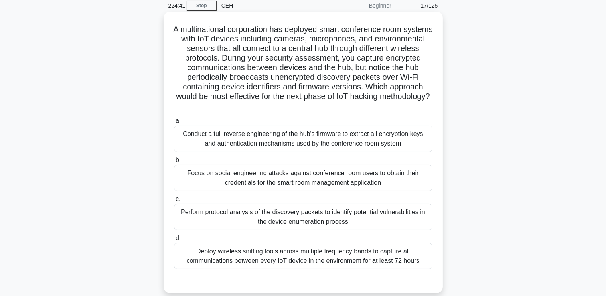
click at [329, 215] on div "Perform protocol analysis of the discovery packets to identify potential vulner…" at bounding box center [303, 217] width 259 height 26
click at [174, 202] on input "c. Perform protocol analysis of the discovery packets to identify potential vul…" at bounding box center [174, 199] width 0 height 5
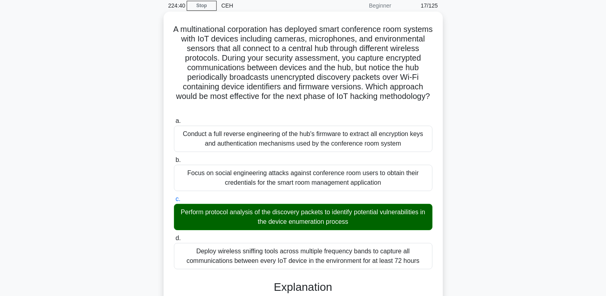
scroll to position [329, 0]
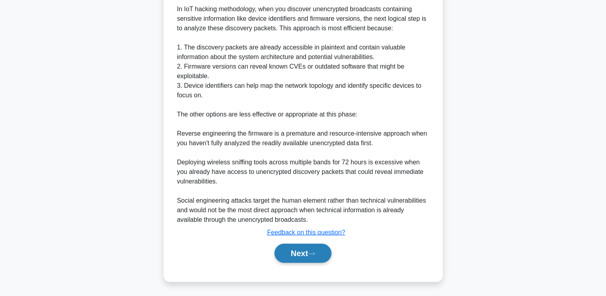
click at [285, 249] on button "Next" at bounding box center [303, 253] width 57 height 19
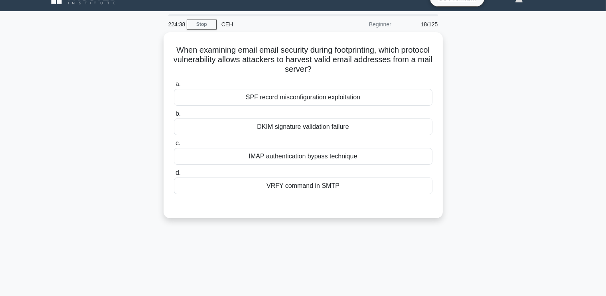
scroll to position [0, 0]
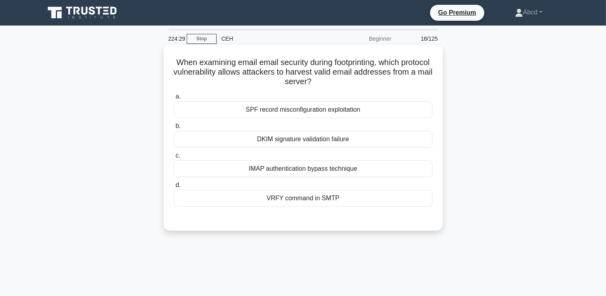
click at [289, 199] on div "VRFY command in SMTP" at bounding box center [303, 198] width 259 height 17
click at [174, 188] on input "d. VRFY command in SMTP" at bounding box center [174, 185] width 0 height 5
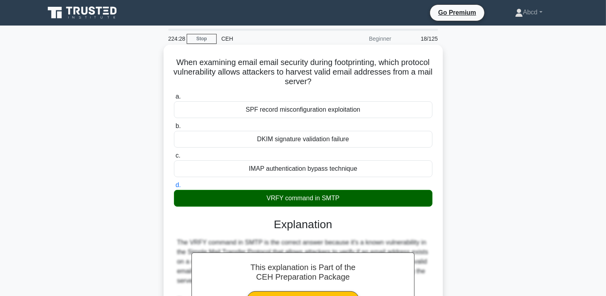
scroll to position [214, 0]
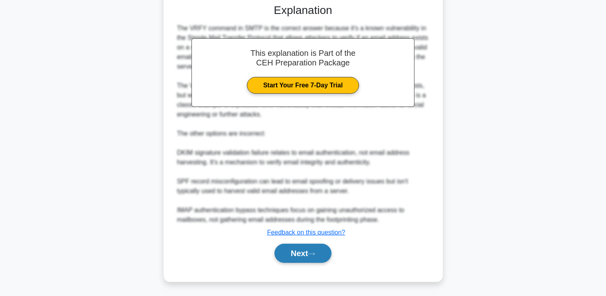
click at [297, 255] on button "Next" at bounding box center [303, 253] width 57 height 19
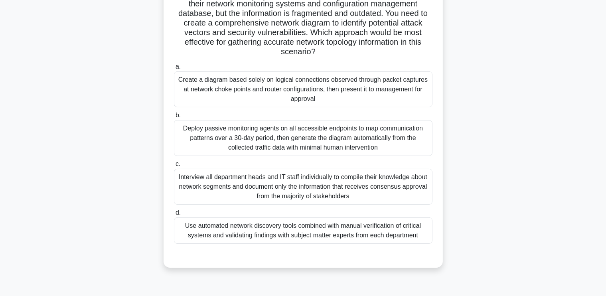
scroll to position [97, 0]
click at [361, 193] on div "Interview all department heads and IT staff individually to compile their knowl…" at bounding box center [303, 187] width 259 height 36
click at [174, 167] on input "c. Interview all department heads and IT staff individually to compile their kn…" at bounding box center [174, 164] width 0 height 5
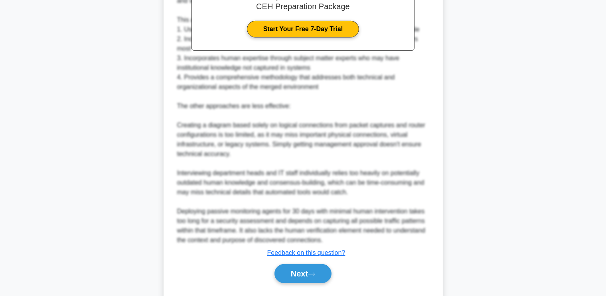
scroll to position [426, 0]
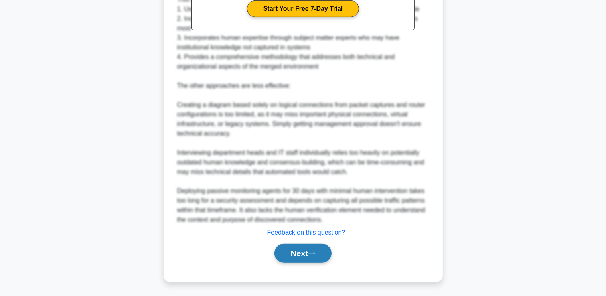
click at [302, 257] on button "Next" at bounding box center [303, 253] width 57 height 19
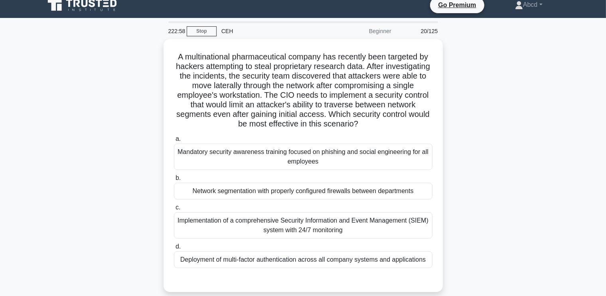
scroll to position [10, 0]
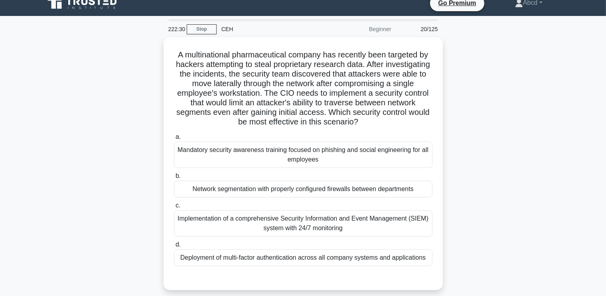
click at [368, 189] on div "Network segmentation with properly configured firewalls between departments" at bounding box center [303, 189] width 259 height 17
click at [174, 179] on input "b. Network segmentation with properly configured firewalls between departments" at bounding box center [174, 176] width 0 height 5
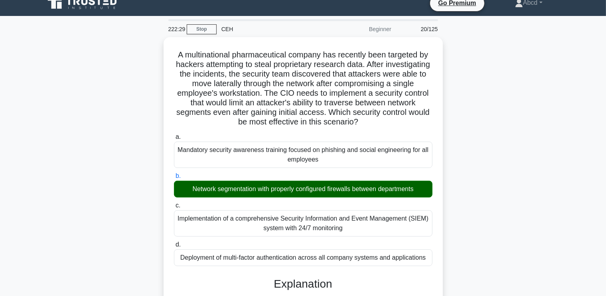
scroll to position [291, 0]
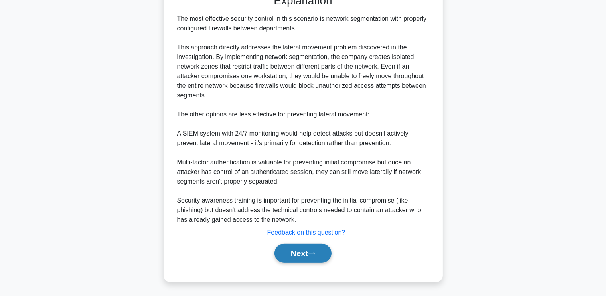
click at [285, 257] on button "Next" at bounding box center [303, 253] width 57 height 19
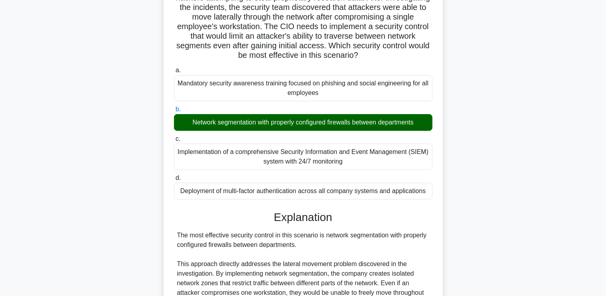
scroll to position [0, 0]
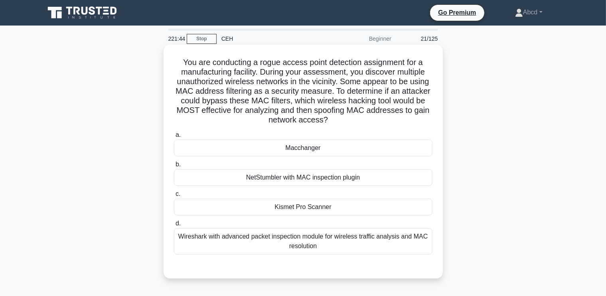
click at [289, 212] on div "Kismet Pro Scanner" at bounding box center [303, 207] width 259 height 17
click at [174, 197] on input "c. Kismet Pro Scanner" at bounding box center [174, 194] width 0 height 5
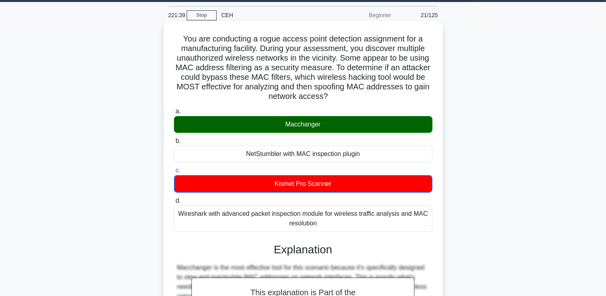
scroll to position [20, 0]
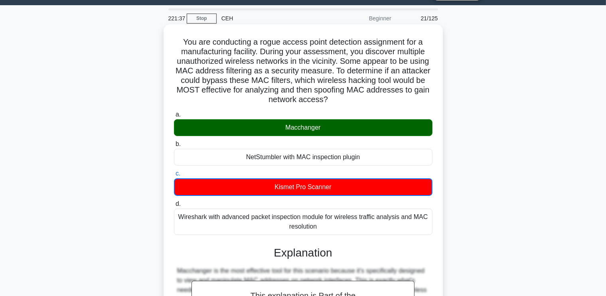
drag, startPoint x: 176, startPoint y: 36, endPoint x: 390, endPoint y: 226, distance: 286.1
click at [390, 226] on div "You are conducting a rogue access point detection assignment for a manufacturin…" at bounding box center [303, 279] width 273 height 503
copy div "You are conducting a rogue access point detection assignment for a manufacturin…"
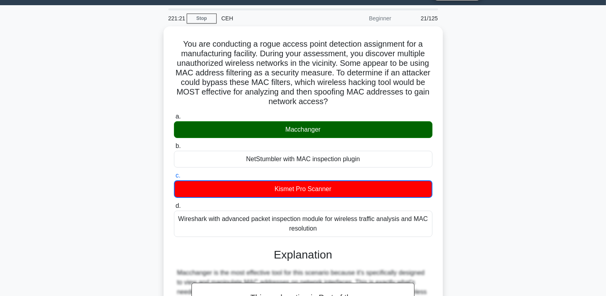
click at [479, 109] on div "You are conducting a rogue access point detection assignment for a manufacturin…" at bounding box center [303, 285] width 527 height 519
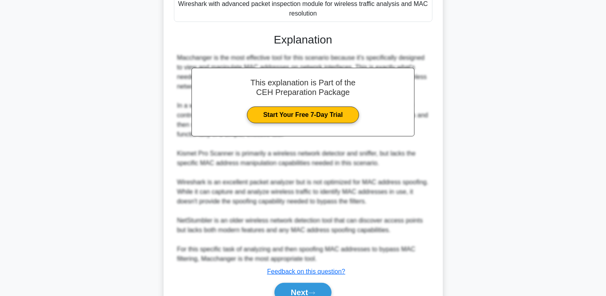
scroll to position [273, 0]
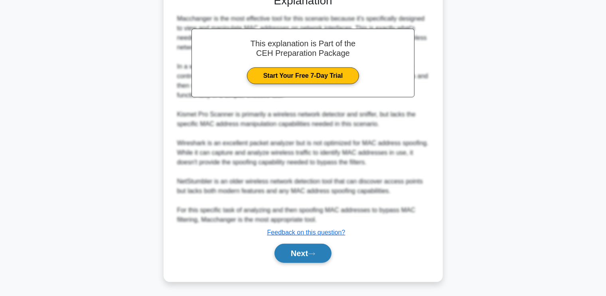
click at [314, 252] on icon at bounding box center [311, 254] width 7 height 4
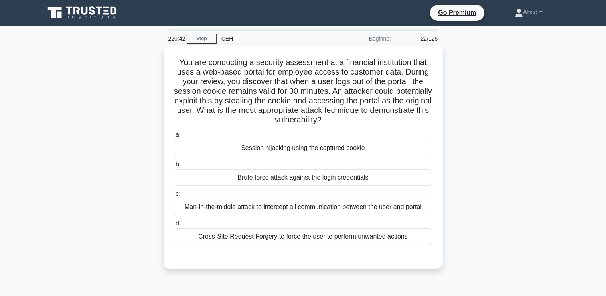
click at [296, 146] on div "Session hijacking using the captured cookie" at bounding box center [303, 148] width 259 height 17
click at [174, 138] on input "a. Session hijacking using the captured cookie" at bounding box center [174, 135] width 0 height 5
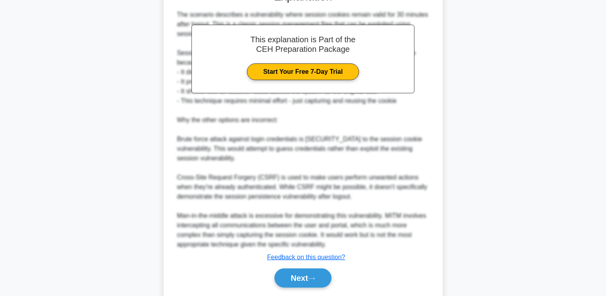
scroll to position [291, 0]
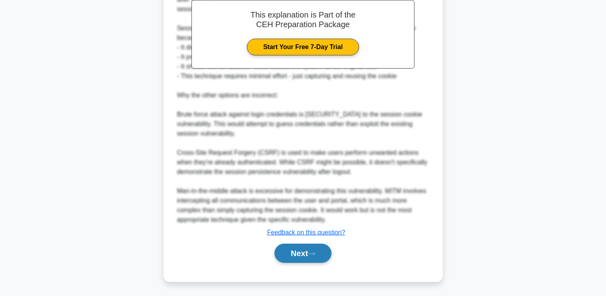
click at [295, 249] on button "Next" at bounding box center [303, 253] width 57 height 19
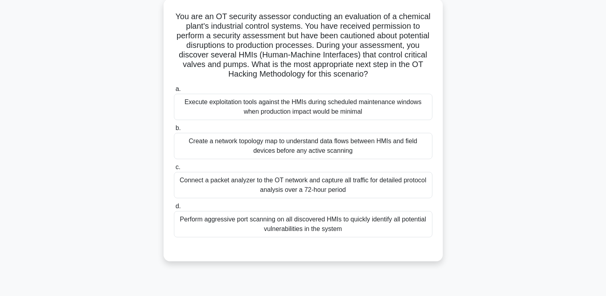
scroll to position [48, 0]
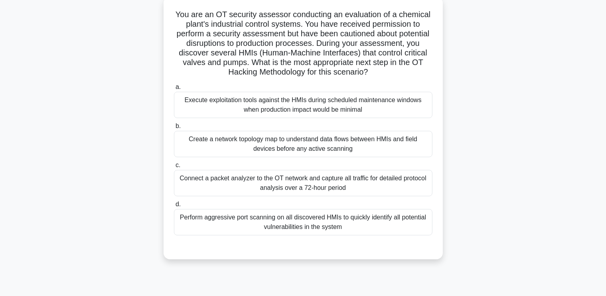
click at [278, 154] on div "Create a network topology map to understand data flows between HMIs and field d…" at bounding box center [303, 144] width 259 height 26
click at [174, 129] on input "b. Create a network topology map to understand data flows between HMIs and fiel…" at bounding box center [174, 126] width 0 height 5
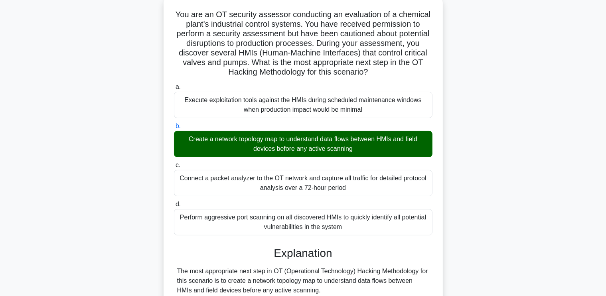
scroll to position [320, 0]
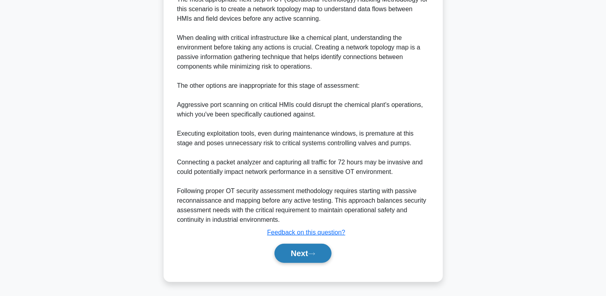
click at [291, 255] on button "Next" at bounding box center [303, 253] width 57 height 19
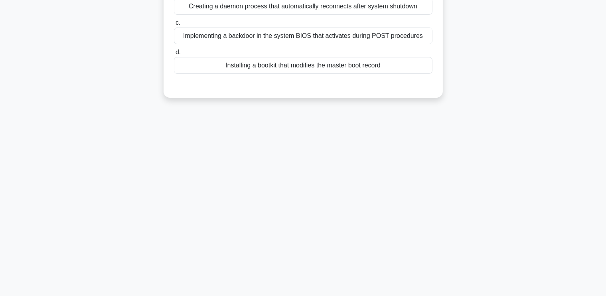
scroll to position [0, 0]
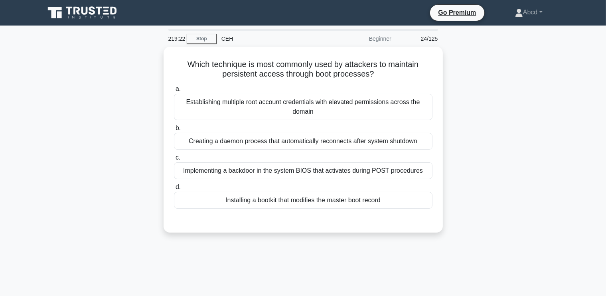
click at [318, 175] on div "Implementing a backdoor in the system BIOS that activates during POST procedures" at bounding box center [303, 170] width 259 height 17
click at [174, 160] on input "c. Implementing a backdoor in the system BIOS that activates during POST proced…" at bounding box center [174, 157] width 0 height 5
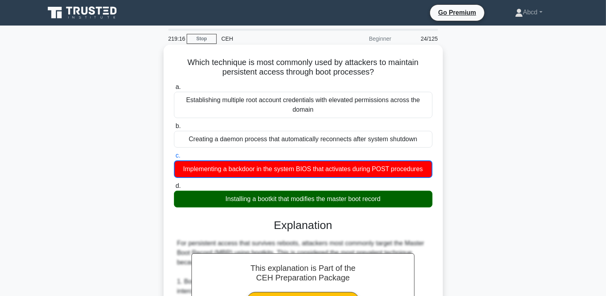
click at [281, 196] on div "Installing a bootkit that modifies the master boot record" at bounding box center [303, 199] width 259 height 17
click at [174, 189] on input "d. Installing a bootkit that modifies the master boot record" at bounding box center [174, 186] width 0 height 5
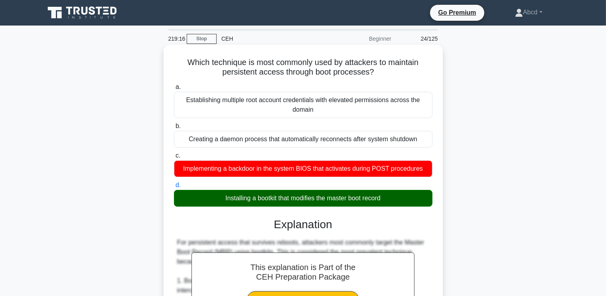
scroll to position [253, 0]
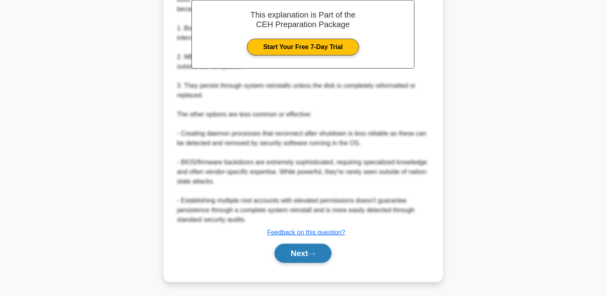
click at [288, 251] on button "Next" at bounding box center [303, 253] width 57 height 19
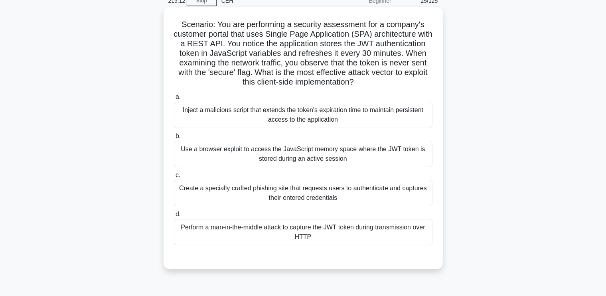
scroll to position [38, 0]
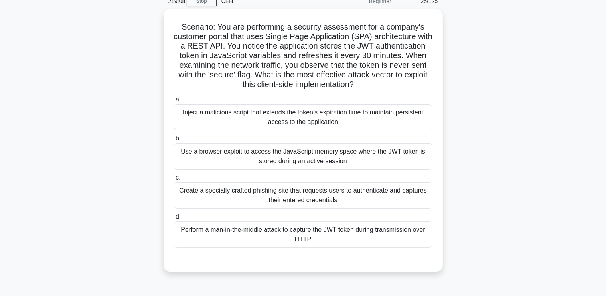
click at [514, 55] on div "Scenario: You are performing a security assessment for a company's customer por…" at bounding box center [303, 145] width 527 height 272
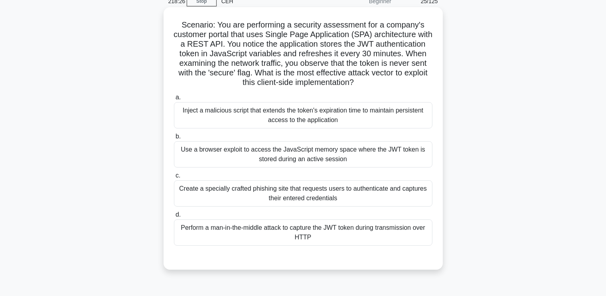
click at [362, 146] on div "Use a browser exploit to access the JavaScript memory space where the JWT token…" at bounding box center [303, 154] width 259 height 26
click at [174, 139] on input "b. Use a browser exploit to access the JavaScript memory space where the JWT to…" at bounding box center [174, 136] width 0 height 5
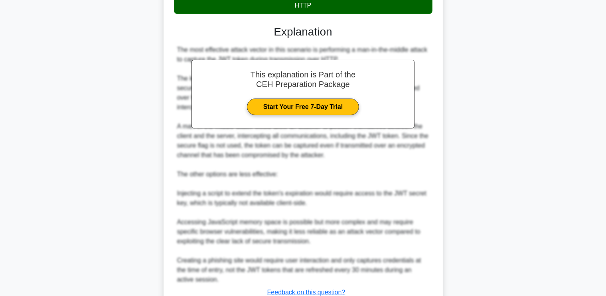
scroll to position [330, 0]
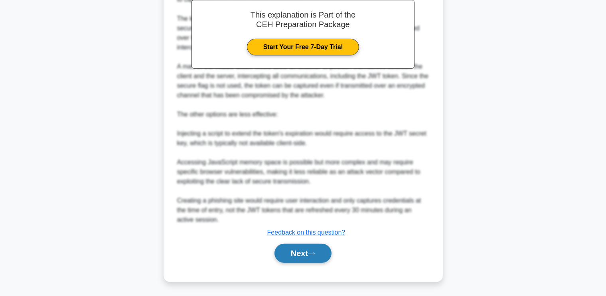
click at [283, 255] on button "Next" at bounding box center [303, 253] width 57 height 19
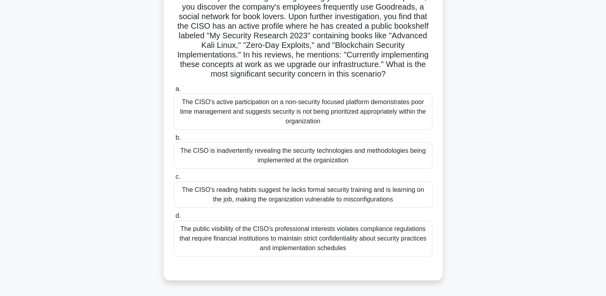
scroll to position [77, 0]
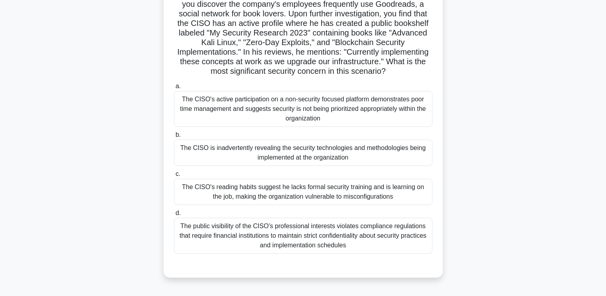
click at [398, 166] on div "The CISO is inadvertently revealing the security technologies and methodologies…" at bounding box center [303, 153] width 259 height 26
click at [174, 138] on input "b. The CISO is inadvertently revealing the security technologies and methodolog…" at bounding box center [174, 135] width 0 height 5
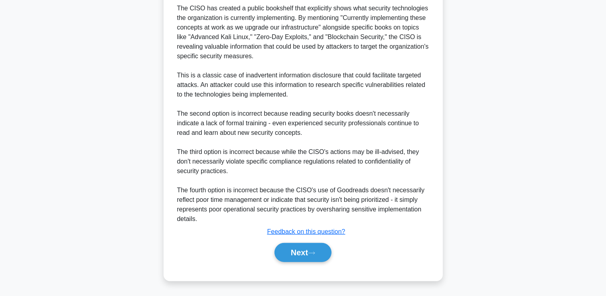
scroll to position [406, 0]
click at [300, 247] on button "Next" at bounding box center [303, 252] width 57 height 19
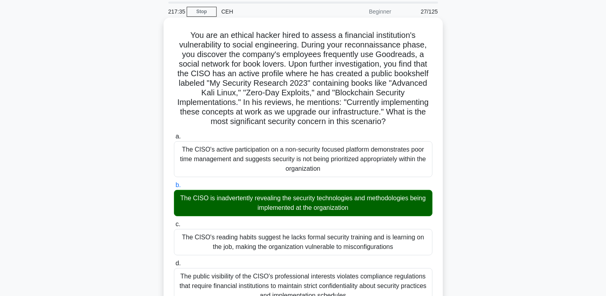
scroll to position [0, 0]
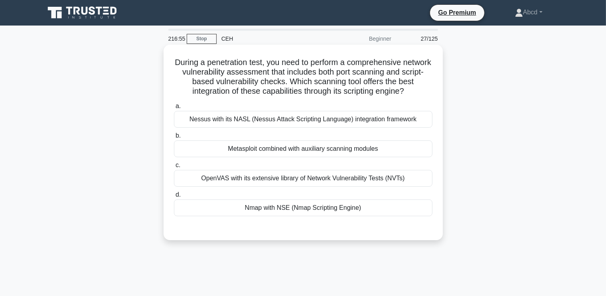
click at [394, 156] on div "Metasploit combined with auxiliary scanning modules" at bounding box center [303, 148] width 259 height 17
click at [174, 138] on input "b. Metasploit combined with auxiliary scanning modules" at bounding box center [174, 135] width 0 height 5
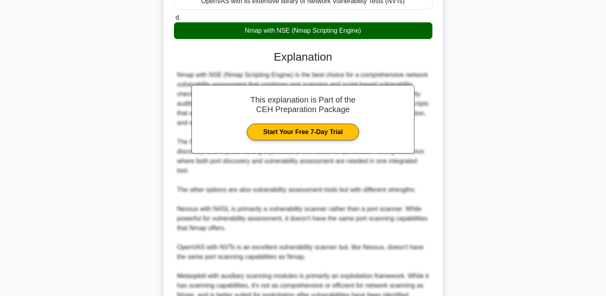
scroll to position [253, 0]
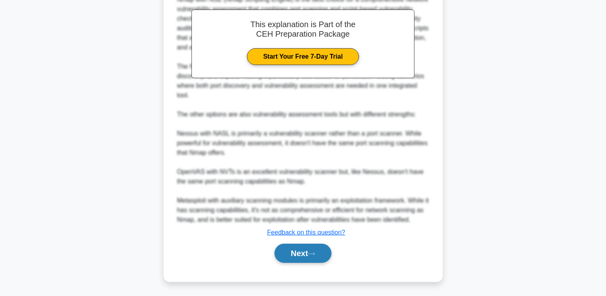
click at [307, 257] on button "Next" at bounding box center [303, 253] width 57 height 19
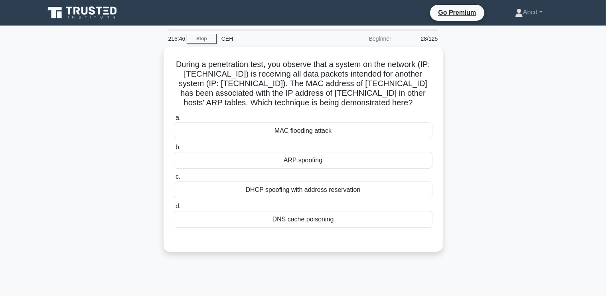
scroll to position [0, 0]
click at [507, 180] on div "During a penetration test, you observe that a system on the network (IP: 192.16…" at bounding box center [303, 154] width 527 height 215
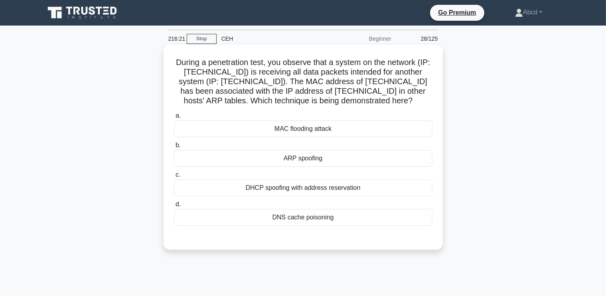
click at [369, 160] on div "ARP spoofing" at bounding box center [303, 158] width 259 height 17
click at [174, 148] on input "b. ARP spoofing" at bounding box center [174, 145] width 0 height 5
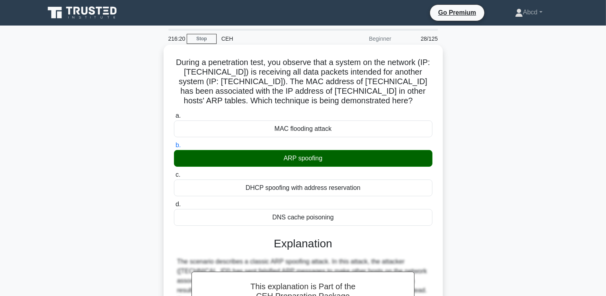
scroll to position [195, 0]
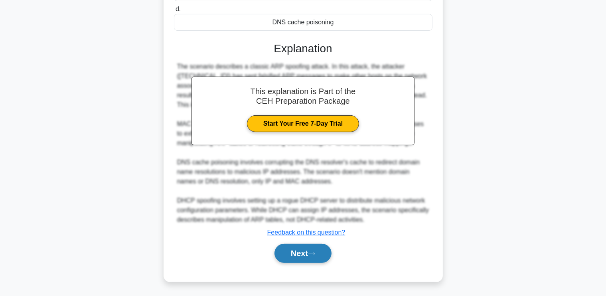
click at [311, 250] on button "Next" at bounding box center [303, 253] width 57 height 19
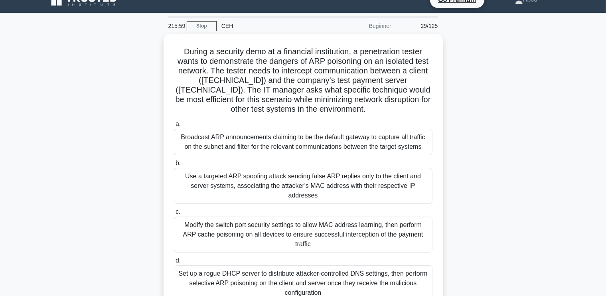
scroll to position [0, 0]
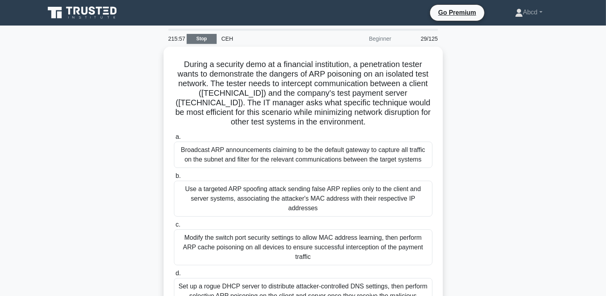
click at [191, 38] on link "Stop" at bounding box center [202, 39] width 30 height 10
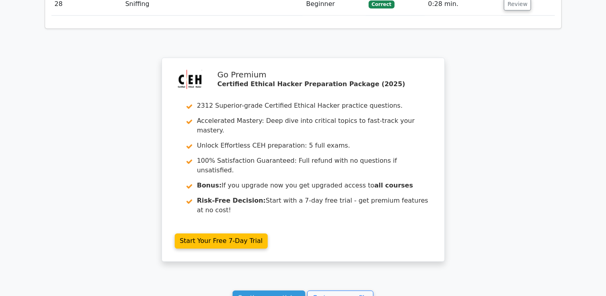
scroll to position [2066, 0]
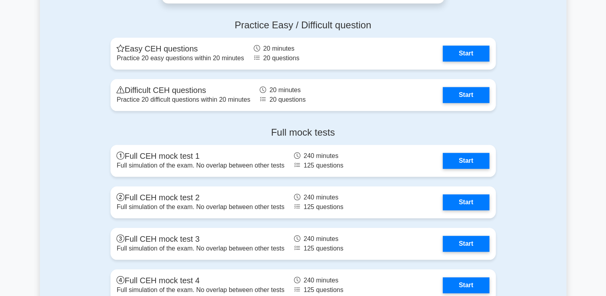
scroll to position [1820, 0]
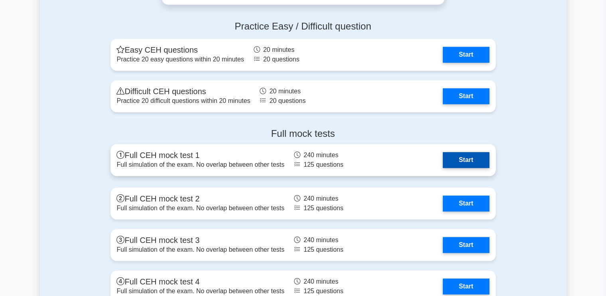
click at [444, 164] on link "Start" at bounding box center [466, 160] width 46 height 16
click at [451, 163] on link "Start" at bounding box center [466, 160] width 46 height 16
click at [462, 158] on link "Start" at bounding box center [466, 160] width 46 height 16
click at [471, 162] on link "Start" at bounding box center [466, 160] width 46 height 16
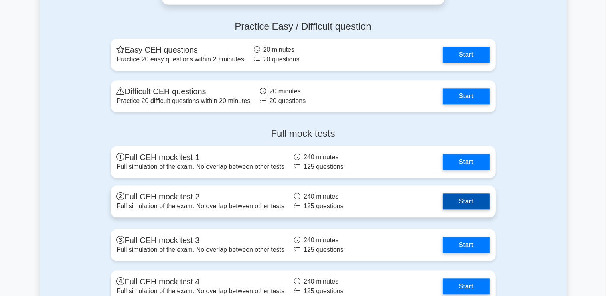
click at [447, 196] on link "Start" at bounding box center [466, 202] width 46 height 16
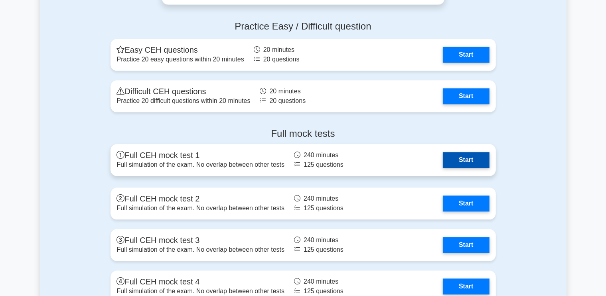
click at [474, 162] on link "Start" at bounding box center [466, 160] width 46 height 16
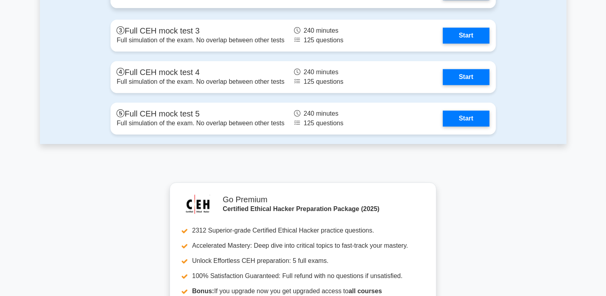
scroll to position [2048, 0]
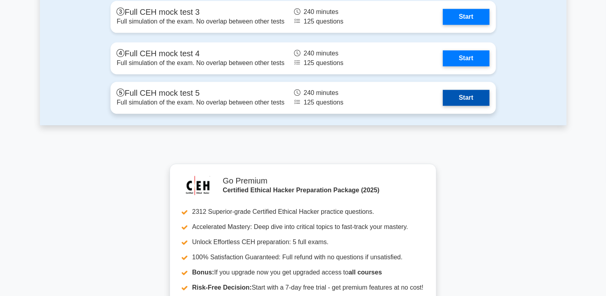
click at [465, 101] on link "Start" at bounding box center [466, 98] width 46 height 16
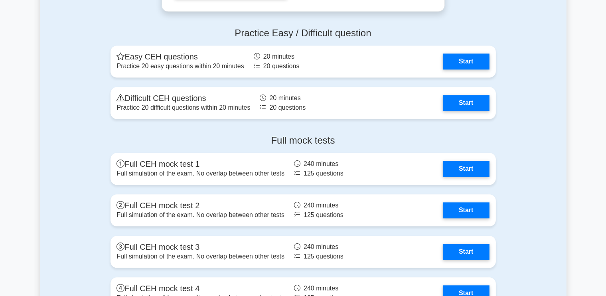
scroll to position [1812, 0]
click at [465, 101] on link "Start" at bounding box center [466, 103] width 46 height 16
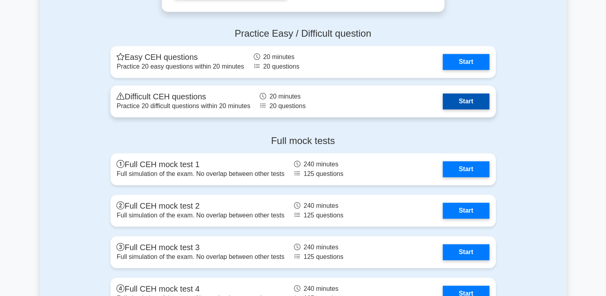
click at [443, 95] on link "Start" at bounding box center [466, 101] width 46 height 16
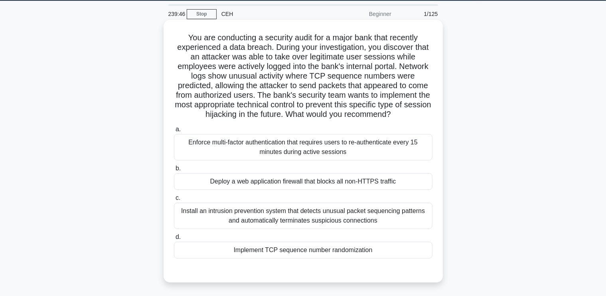
scroll to position [25, 0]
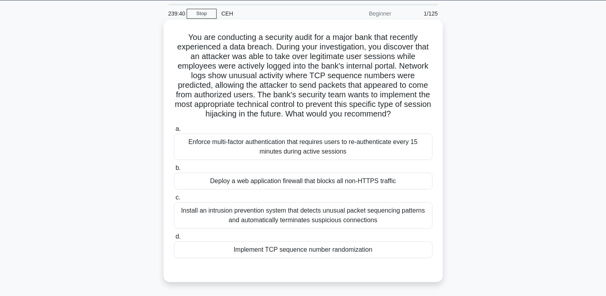
click at [275, 256] on div "Implement TCP sequence number randomization" at bounding box center [303, 249] width 259 height 17
click at [174, 239] on input "d. Implement TCP sequence number randomization" at bounding box center [174, 236] width 0 height 5
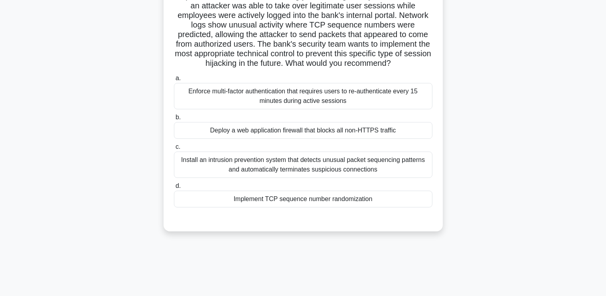
scroll to position [75, 0]
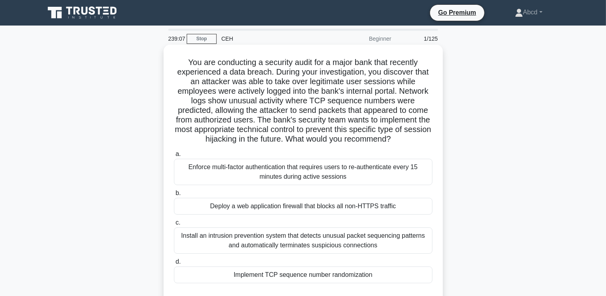
scroll to position [135, 0]
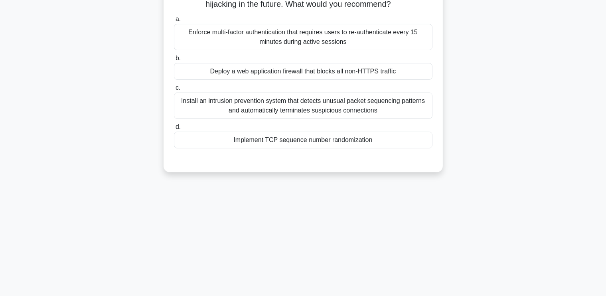
click at [307, 151] on div "a. Enforce multi-factor authentication that requires users to re-authenticate e…" at bounding box center [303, 88] width 260 height 150
click at [301, 146] on div "Implement TCP sequence number randomization" at bounding box center [303, 140] width 259 height 17
click at [174, 130] on input "d. Implement TCP sequence number randomization" at bounding box center [174, 127] width 0 height 5
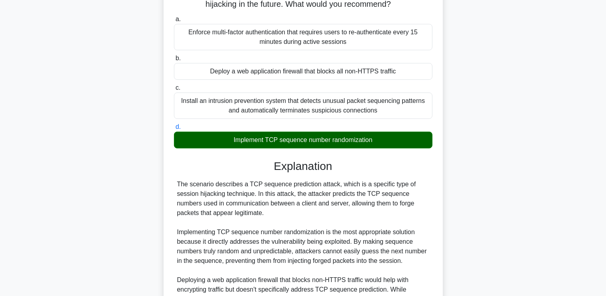
scroll to position [301, 0]
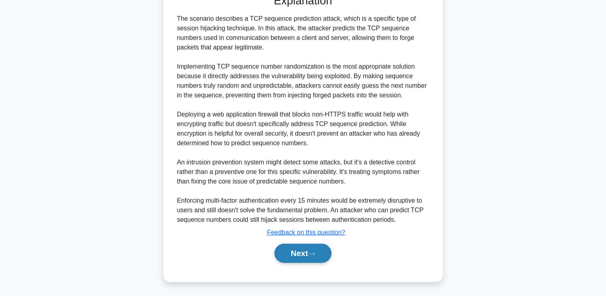
click at [286, 251] on button "Next" at bounding box center [303, 253] width 57 height 19
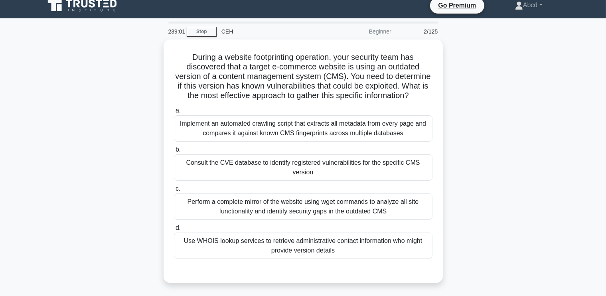
scroll to position [10, 0]
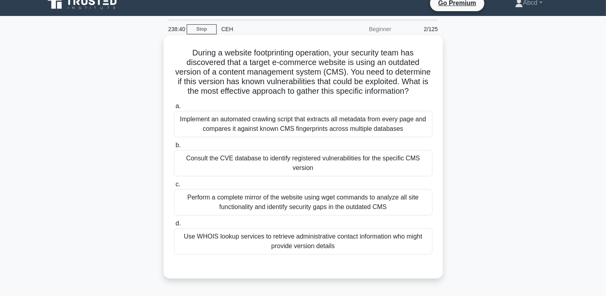
click at [301, 176] on div "Consult the CVE database to identify registered vulnerabilities for the specifi…" at bounding box center [303, 163] width 259 height 26
click at [174, 148] on input "b. Consult the CVE database to identify registered vulnerabilities for the spec…" at bounding box center [174, 145] width 0 height 5
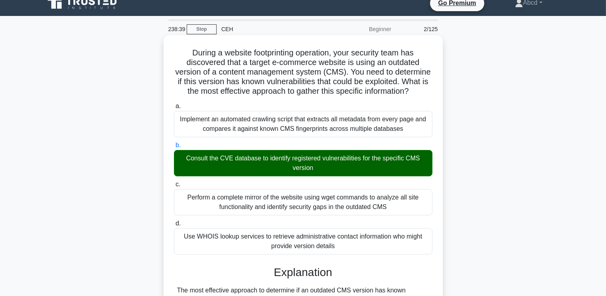
scroll to position [262, 0]
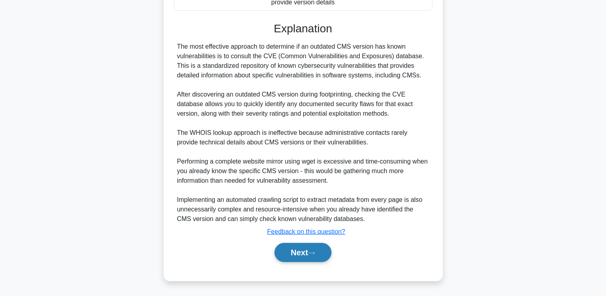
click at [293, 249] on button "Next" at bounding box center [303, 252] width 57 height 19
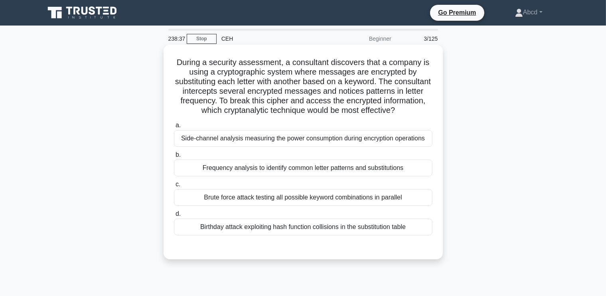
scroll to position [1, 0]
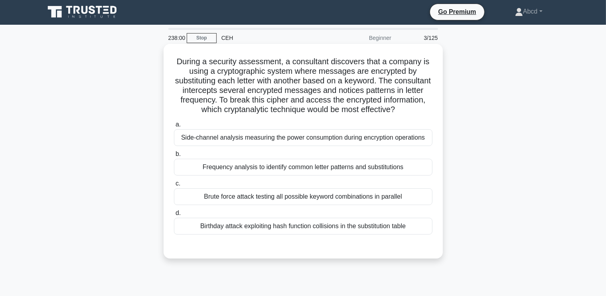
click at [310, 194] on div "Brute force attack testing all possible keyword combinations in parallel" at bounding box center [303, 196] width 259 height 17
click at [174, 186] on input "c. Brute force attack testing all possible keyword combinations in parallel" at bounding box center [174, 183] width 0 height 5
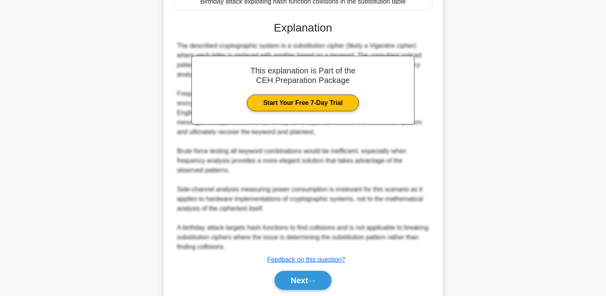
scroll to position [253, 0]
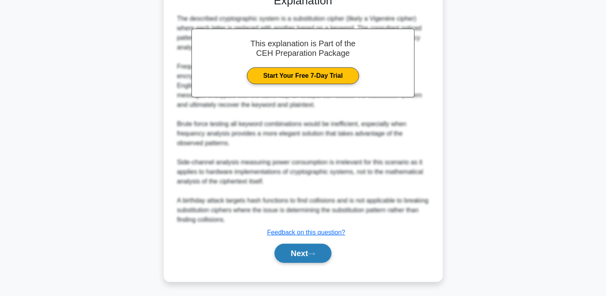
click at [315, 250] on button "Next" at bounding box center [303, 253] width 57 height 19
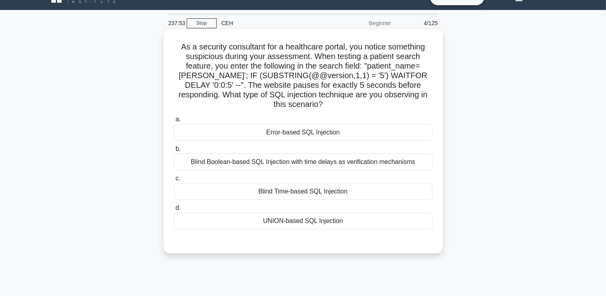
scroll to position [31, 0]
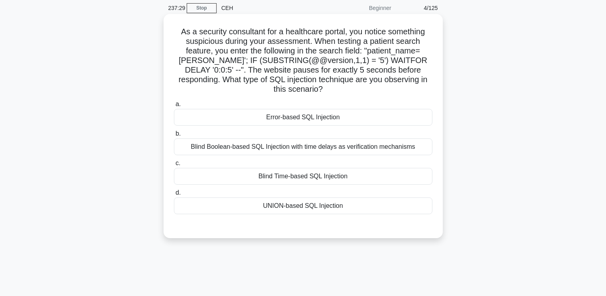
click at [304, 177] on div "Blind Time-based SQL Injection" at bounding box center [303, 176] width 259 height 17
click at [174, 166] on input "c. Blind Time-based SQL Injection" at bounding box center [174, 163] width 0 height 5
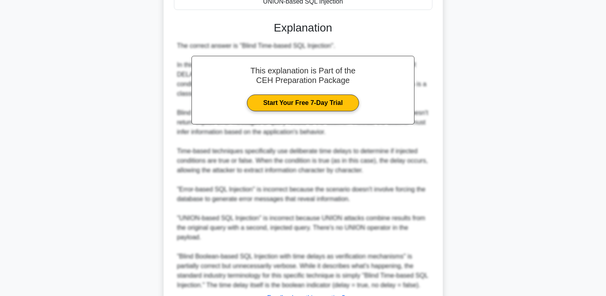
scroll to position [301, 0]
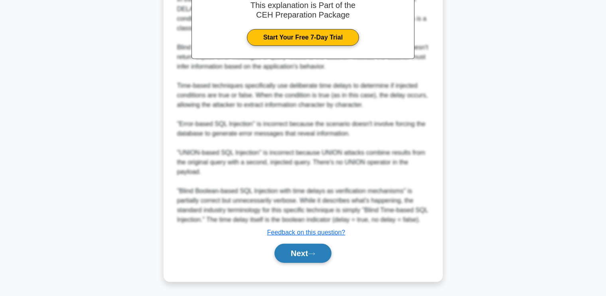
click at [306, 245] on button "Next" at bounding box center [303, 253] width 57 height 19
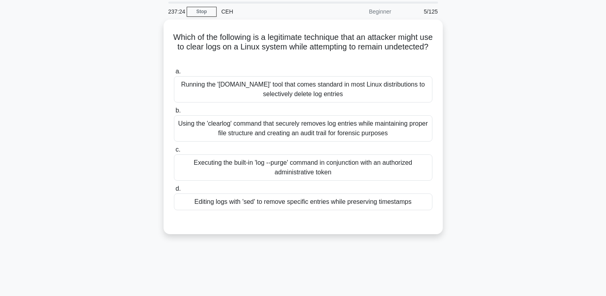
scroll to position [0, 0]
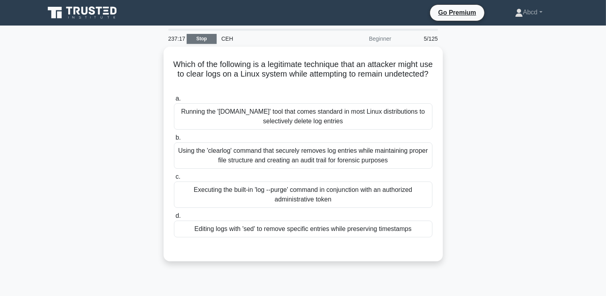
click at [199, 37] on link "Stop" at bounding box center [202, 39] width 30 height 10
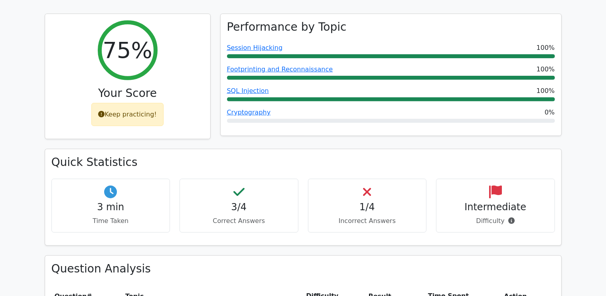
scroll to position [315, 0]
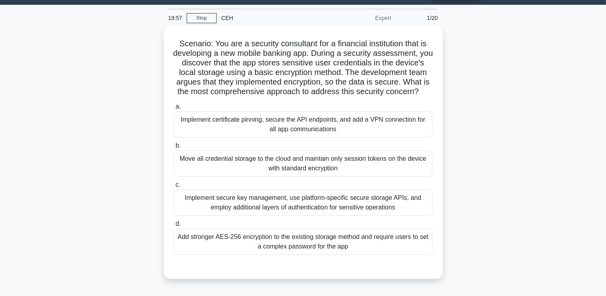
scroll to position [22, 0]
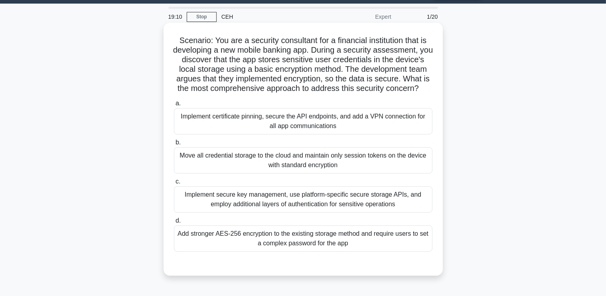
click at [324, 212] on div "Implement secure key management, use platform-specific secure storage APIs, and…" at bounding box center [303, 199] width 259 height 26
click at [174, 184] on input "c. Implement secure key management, use platform-specific secure storage APIs, …" at bounding box center [174, 181] width 0 height 5
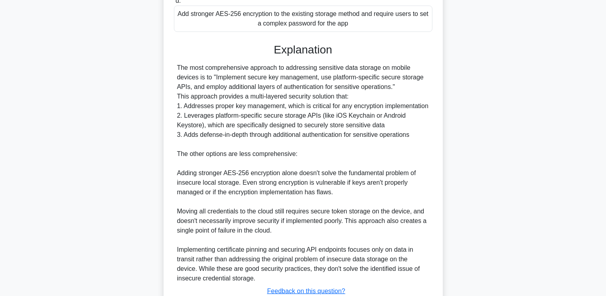
scroll to position [310, 0]
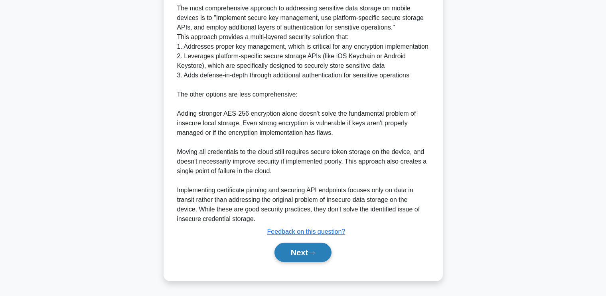
click at [294, 250] on button "Next" at bounding box center [303, 252] width 57 height 19
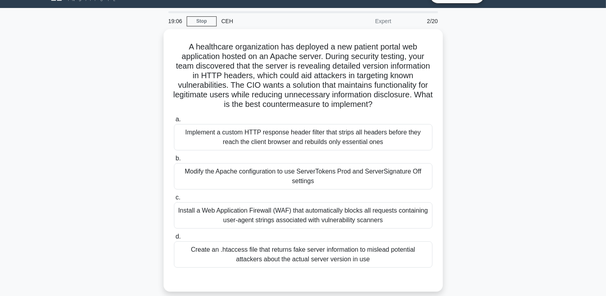
scroll to position [18, 0]
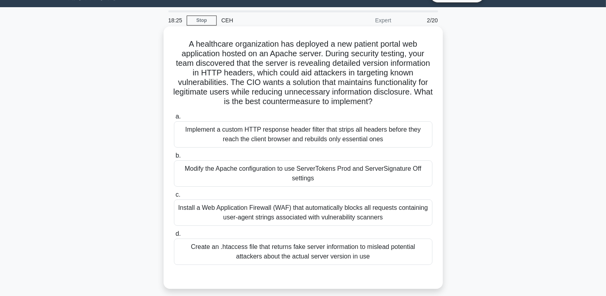
click at [301, 263] on div "Create an .htaccess file that returns fake server information to mislead potent…" at bounding box center [303, 252] width 259 height 26
click at [174, 237] on input "d. Create an .htaccess file that returns fake server information to mislead pot…" at bounding box center [174, 233] width 0 height 5
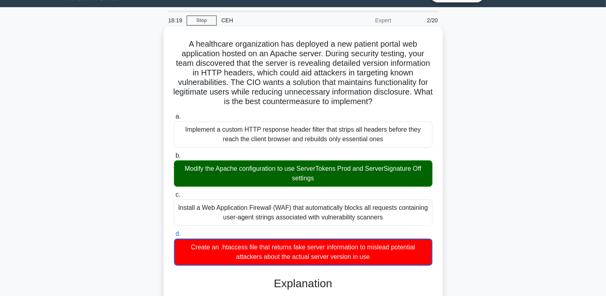
drag, startPoint x: 183, startPoint y: 40, endPoint x: 386, endPoint y: 266, distance: 304.1
copy div "A healthcare organization has deployed a new patient portal web application hos…"
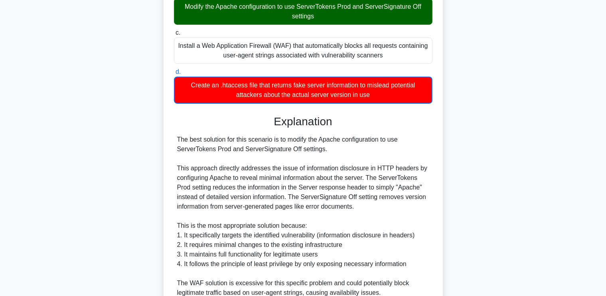
scroll to position [186, 0]
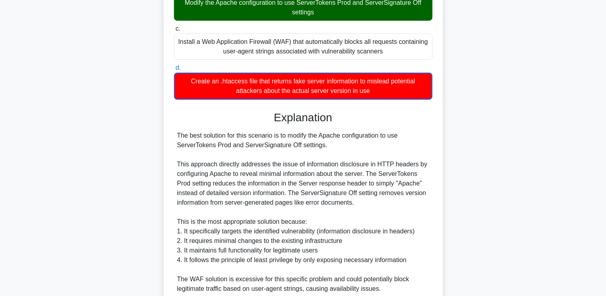
click at [496, 217] on div "A healthcare organization has deployed a new patient portal web application hos…" at bounding box center [303, 143] width 527 height 567
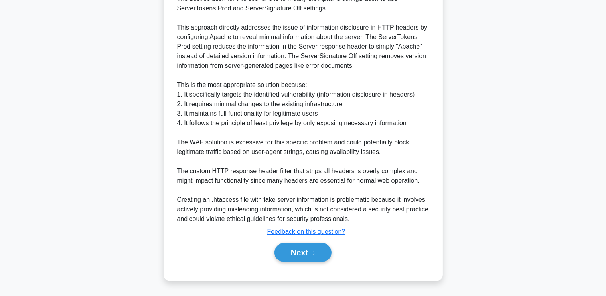
scroll to position [329, 0]
click at [297, 257] on button "Next" at bounding box center [303, 252] width 57 height 19
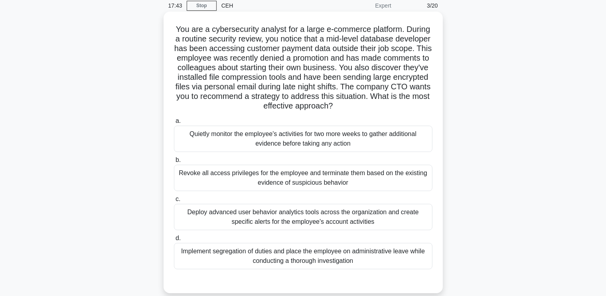
scroll to position [34, 0]
click at [293, 225] on div "Deploy advanced user behavior analytics tools across the organization and creat…" at bounding box center [303, 217] width 259 height 26
click at [174, 202] on input "c. Deploy advanced user behavior analytics tools across the organization and cr…" at bounding box center [174, 198] width 0 height 5
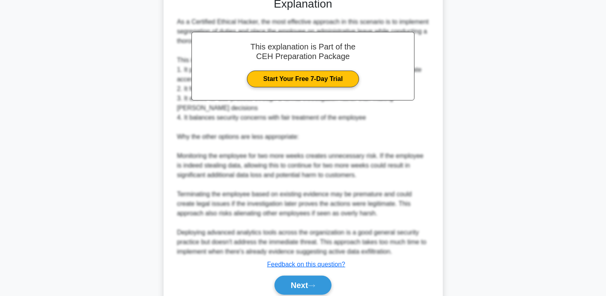
scroll to position [349, 0]
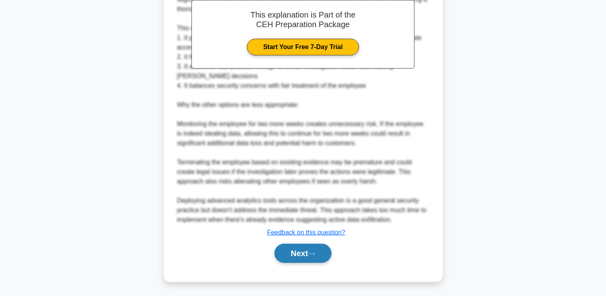
click at [298, 247] on button "Next" at bounding box center [303, 253] width 57 height 19
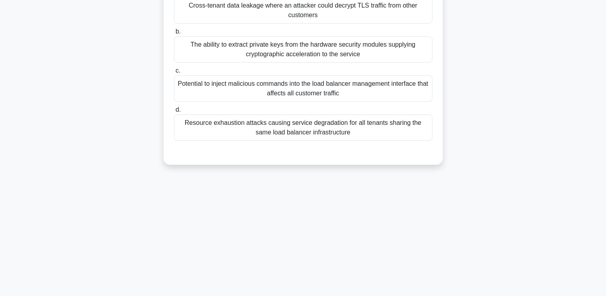
scroll to position [0, 0]
